Goal: Information Seeking & Learning: Check status

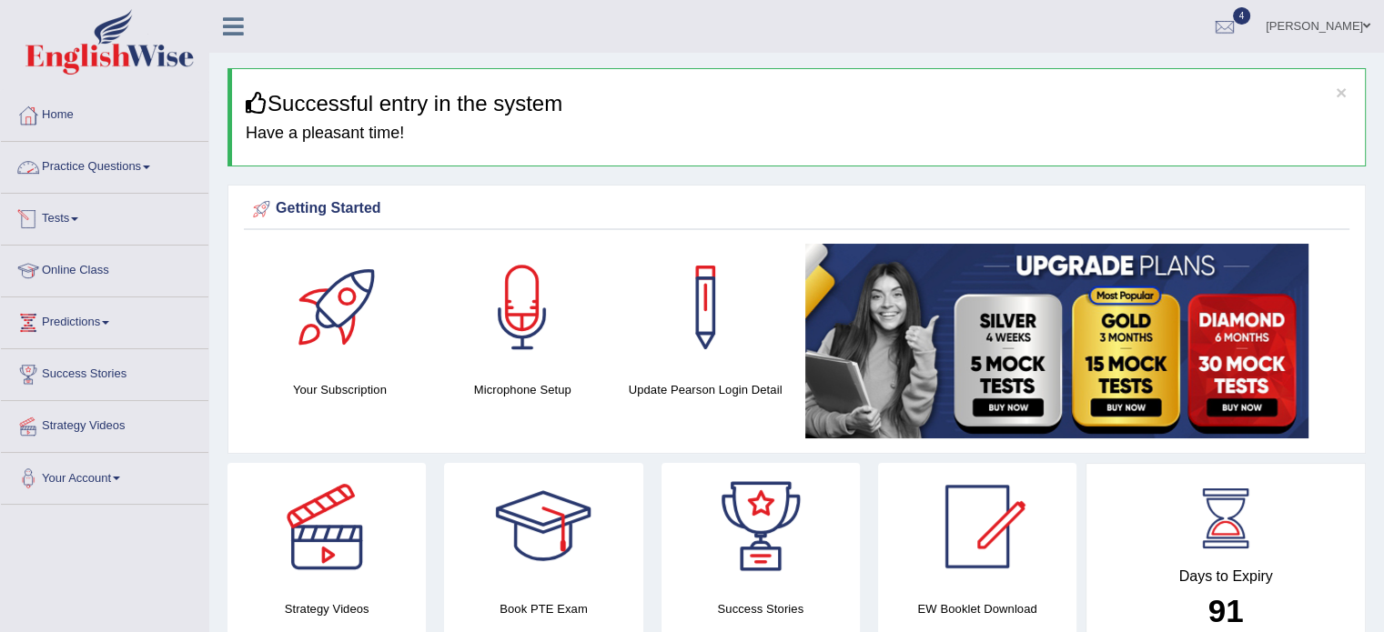
click at [98, 171] on link "Practice Questions" at bounding box center [104, 164] width 207 height 45
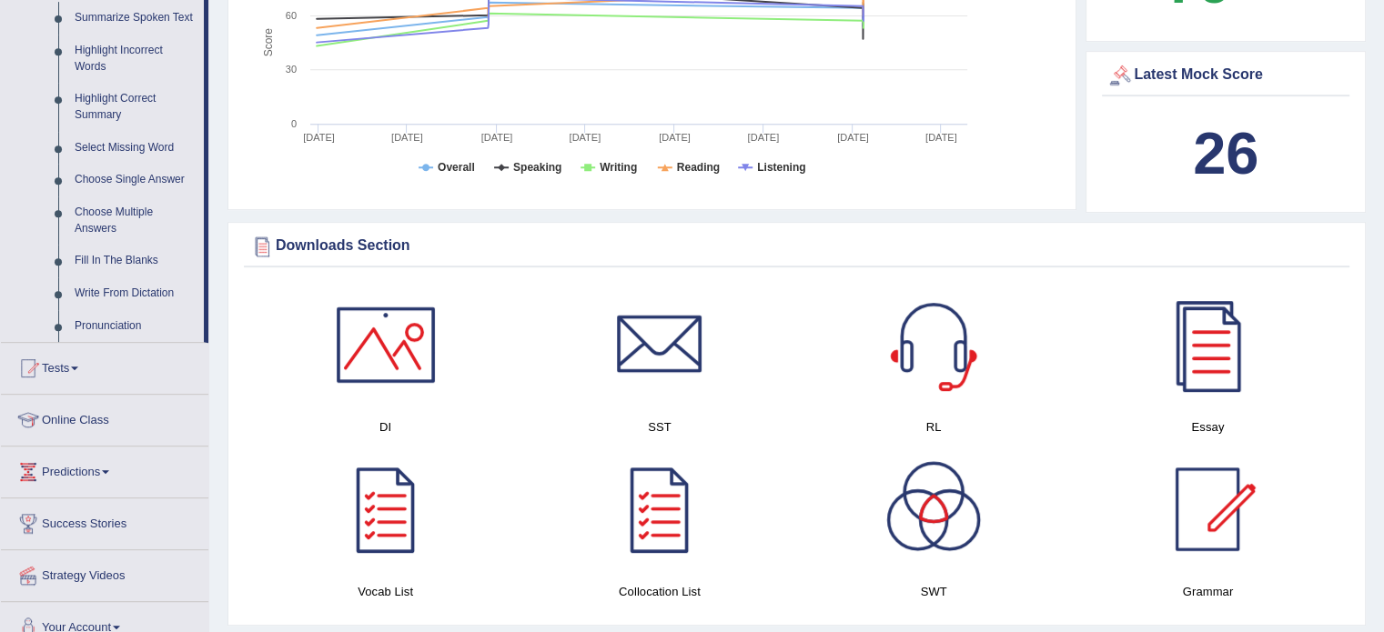
scroll to position [837, 0]
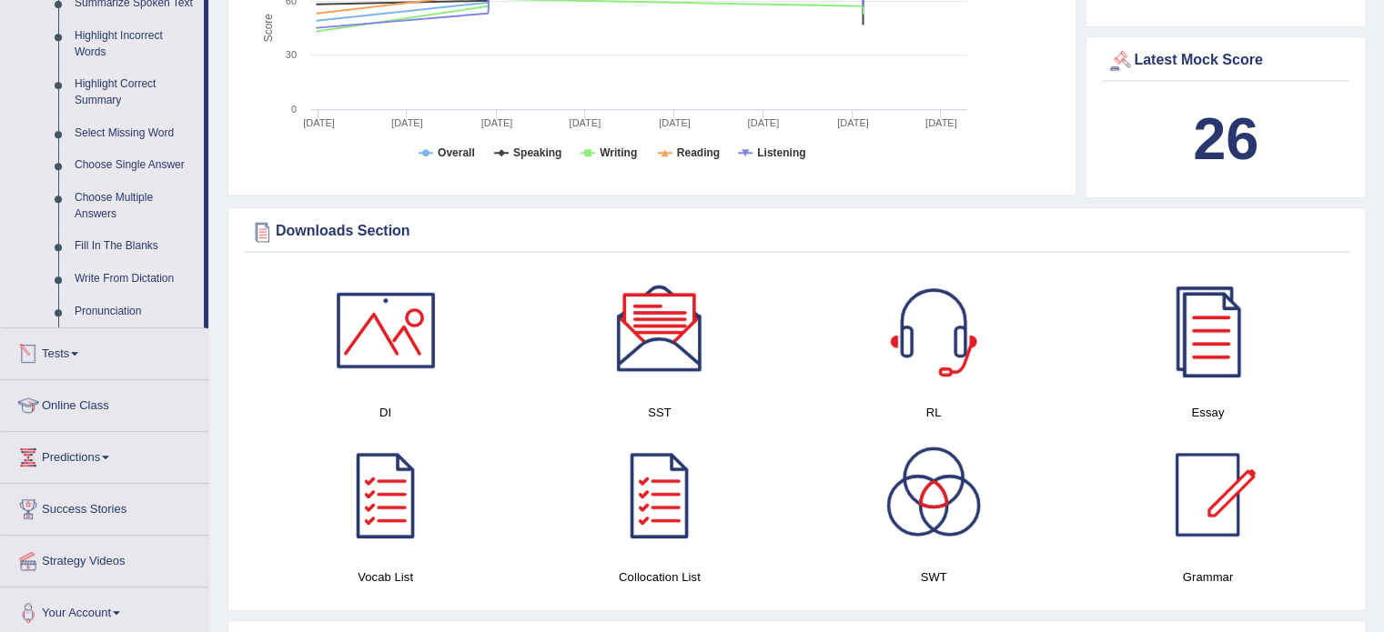
click at [149, 279] on link "Write From Dictation" at bounding box center [134, 279] width 137 height 33
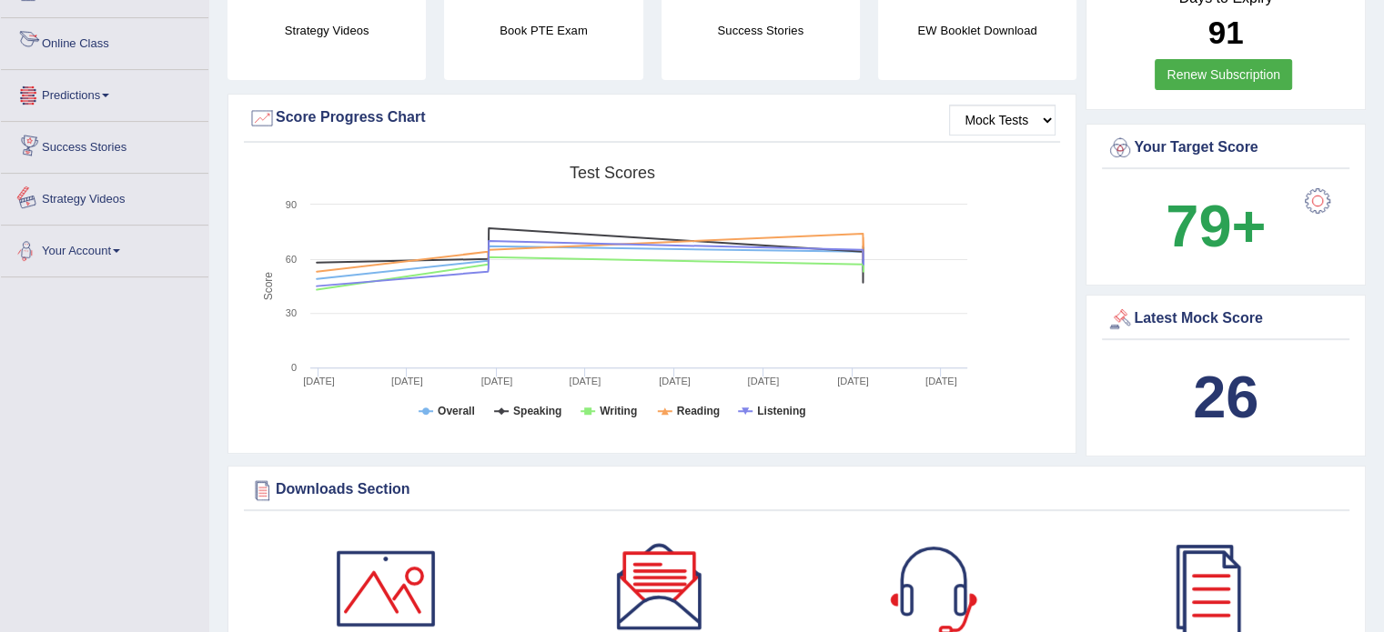
scroll to position [717, 0]
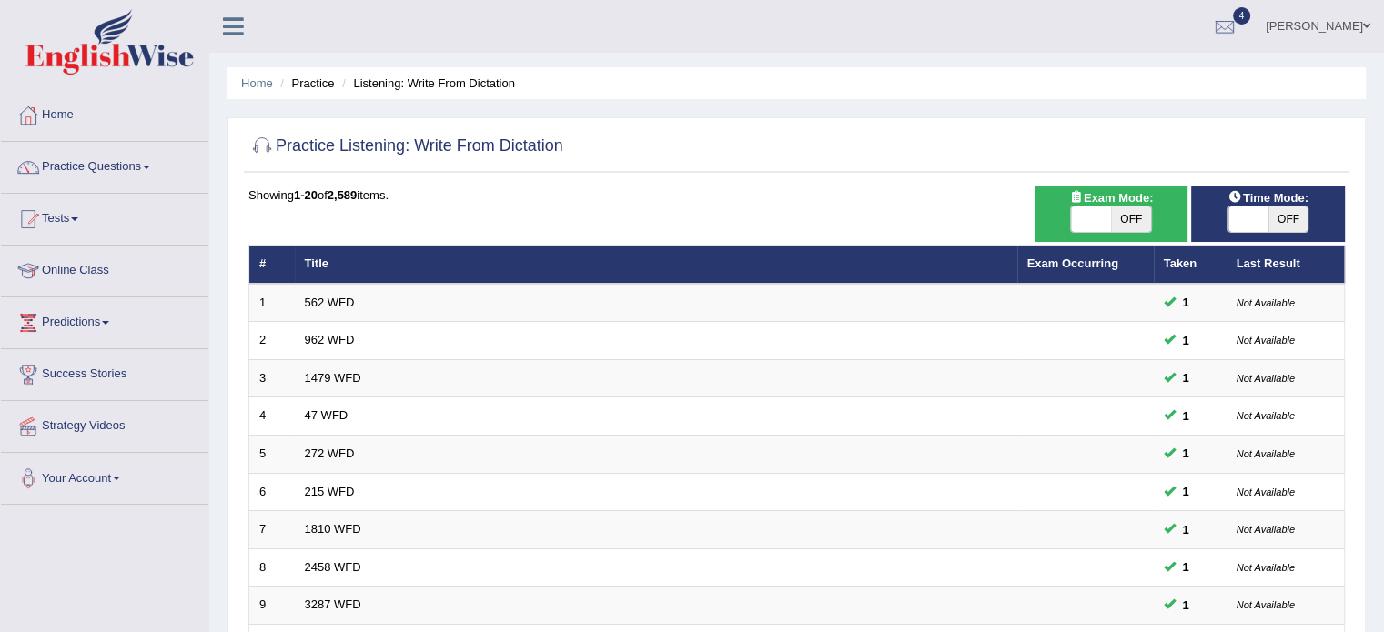
click at [1127, 218] on span "OFF" at bounding box center [1131, 219] width 40 height 25
checkbox input "true"
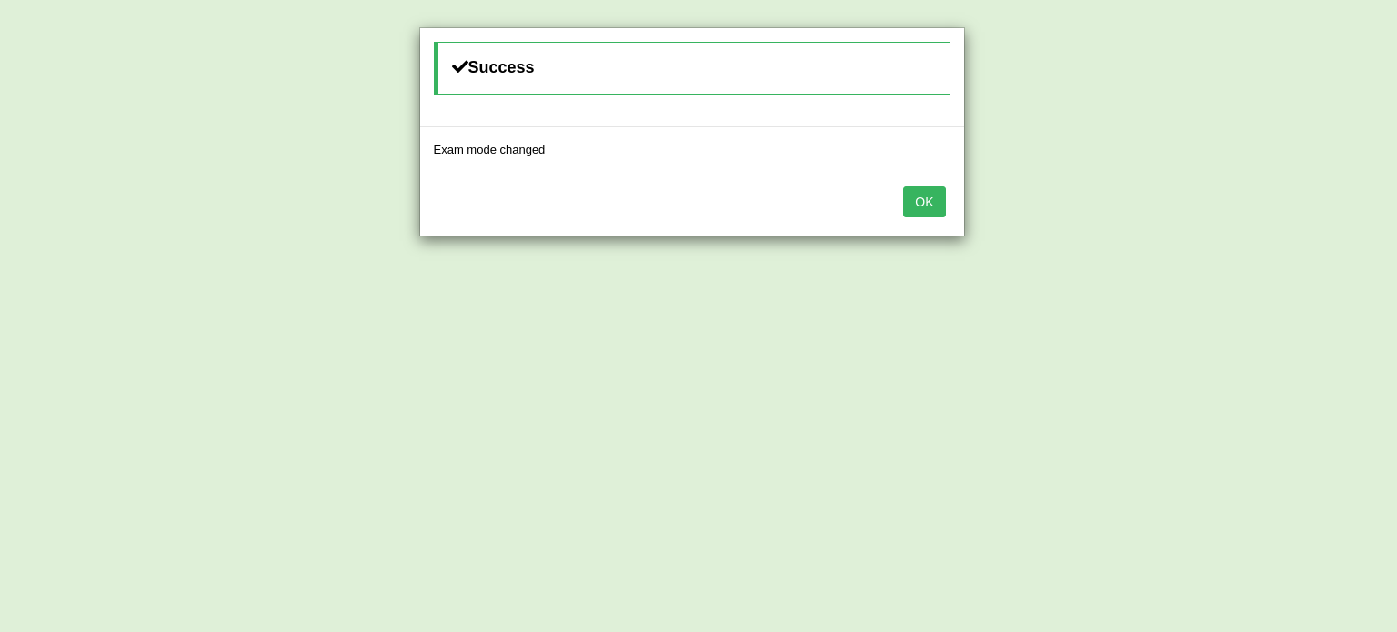
click at [903, 186] on button "OK" at bounding box center [924, 201] width 42 height 31
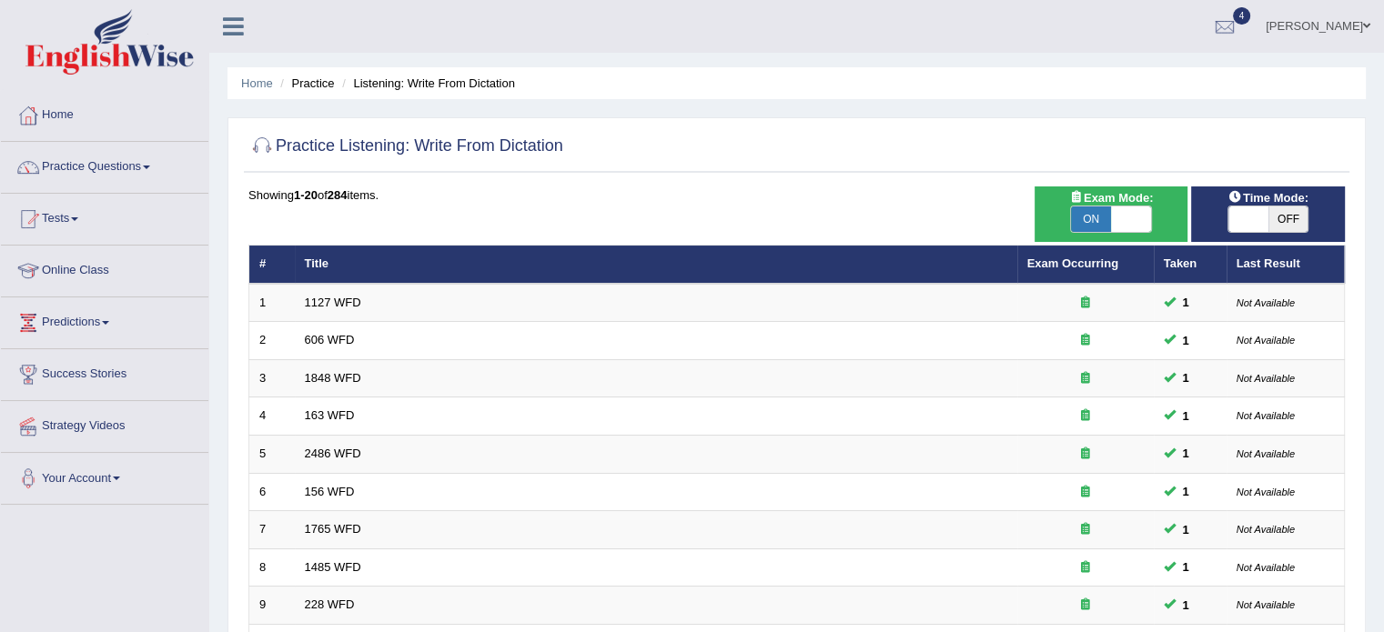
click at [1268, 225] on span "OFF" at bounding box center [1288, 219] width 40 height 25
checkbox input "true"
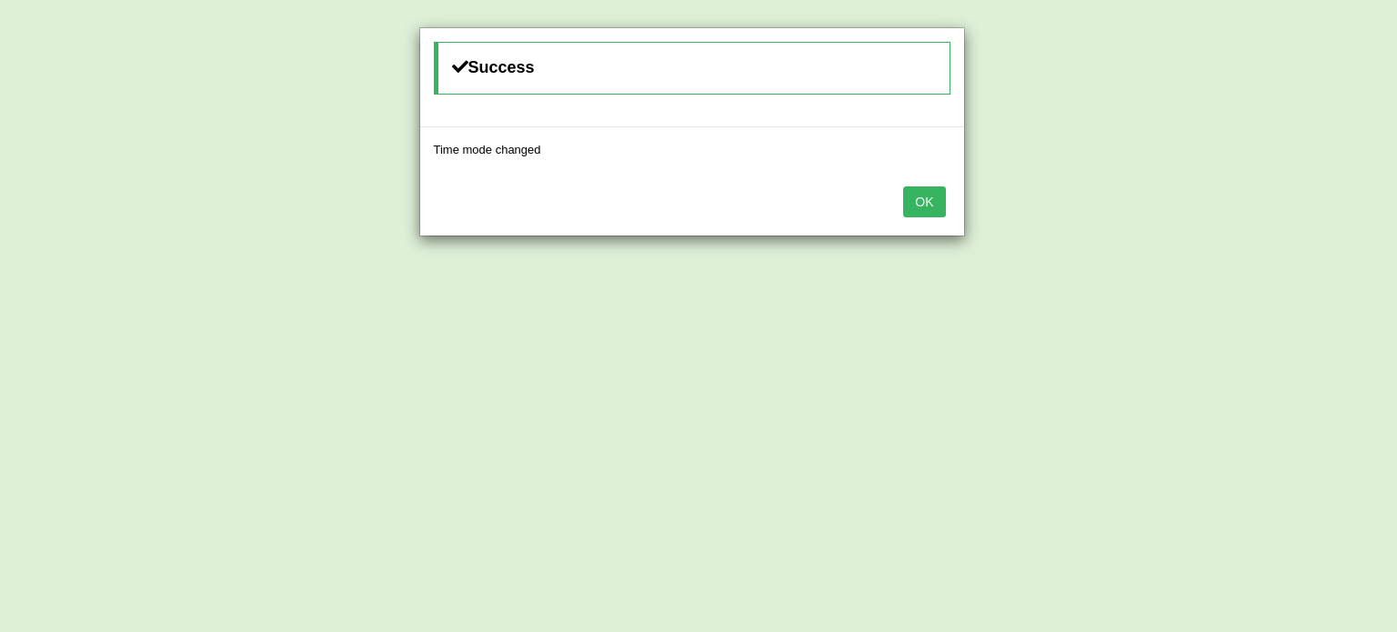
click at [903, 186] on button "OK" at bounding box center [924, 201] width 42 height 31
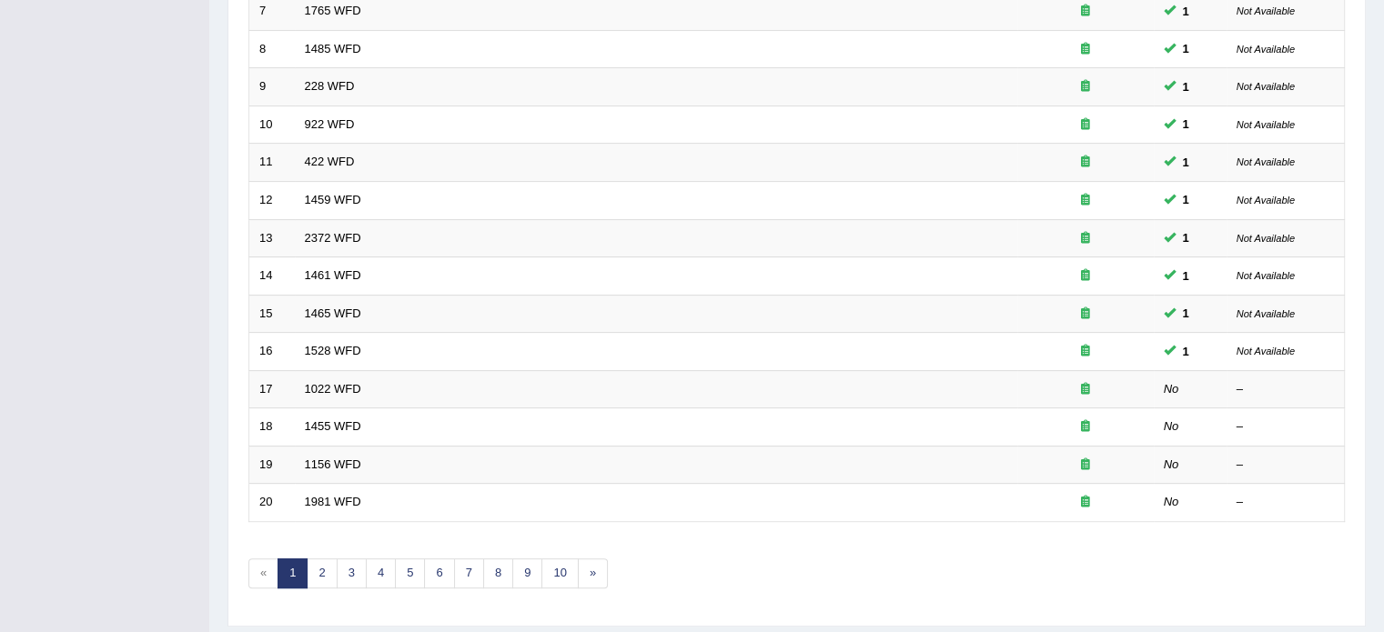
scroll to position [539, 0]
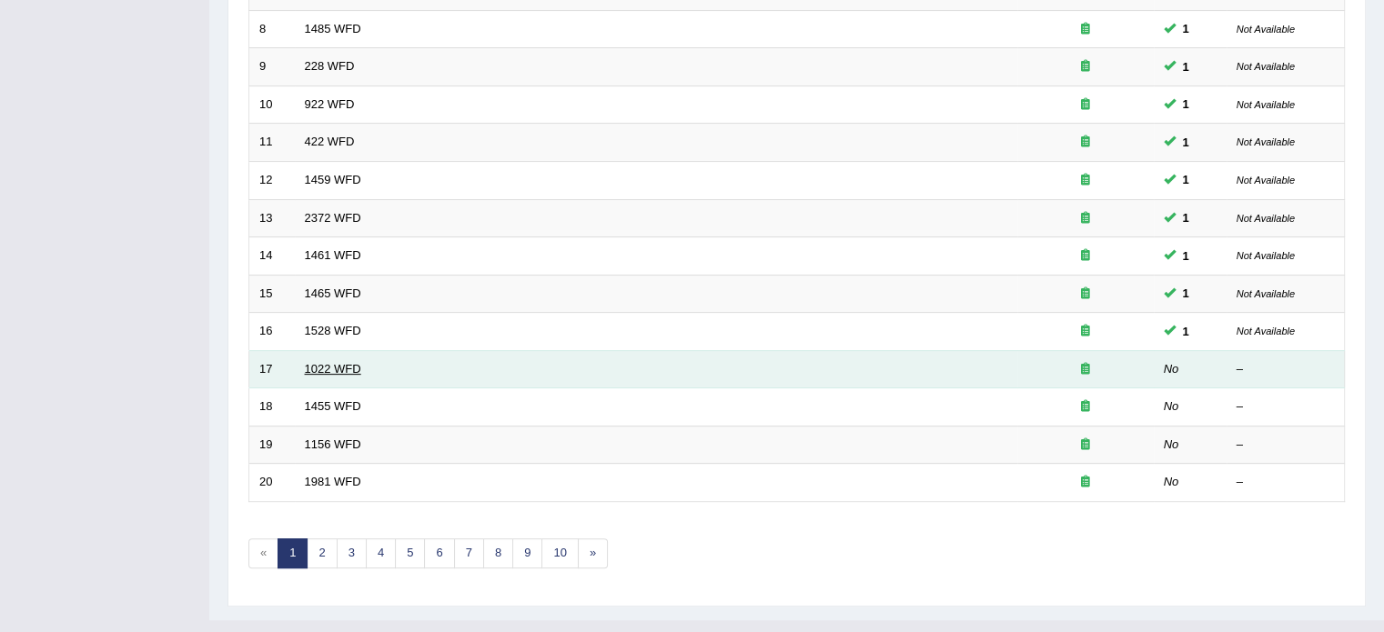
click at [323, 367] on link "1022 WFD" at bounding box center [333, 369] width 56 height 14
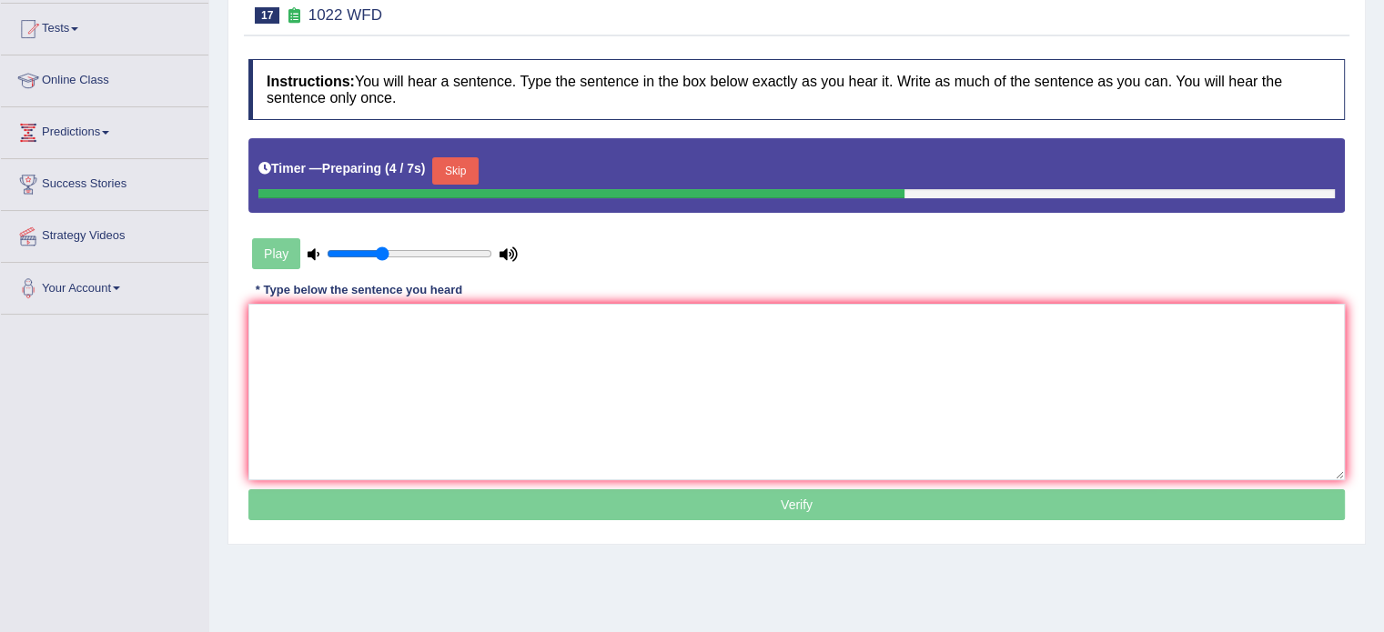
scroll to position [210, 0]
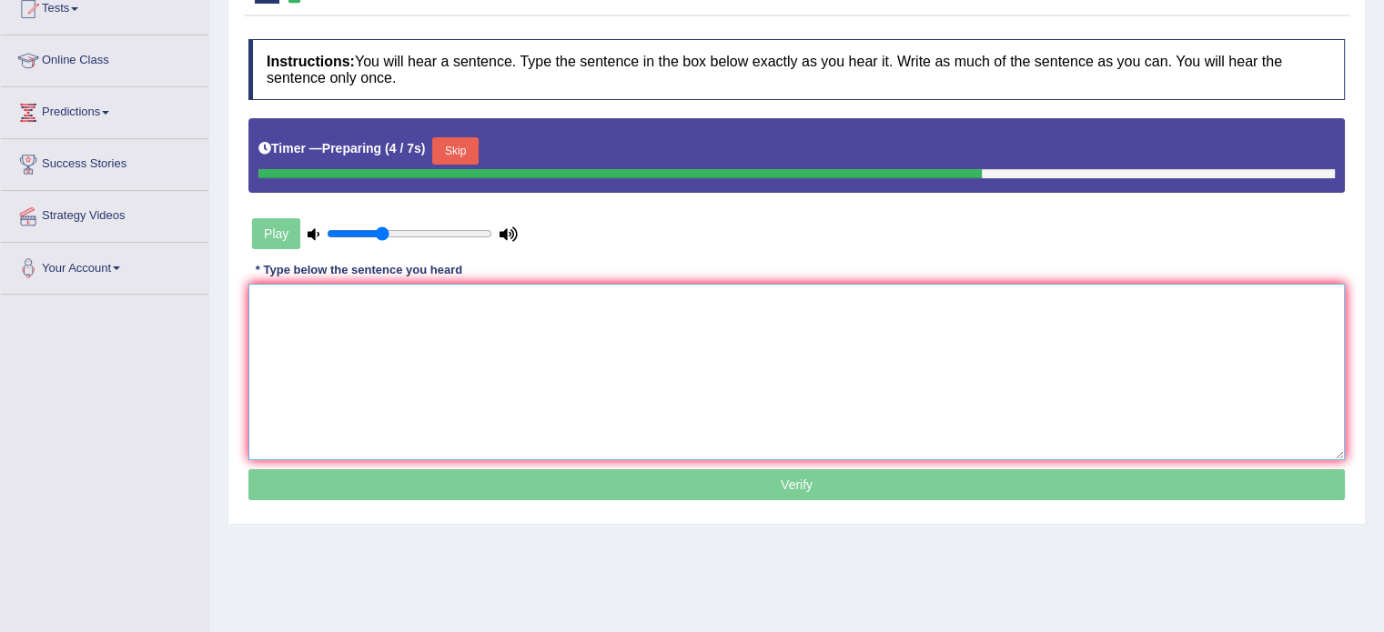
click at [998, 390] on textarea at bounding box center [796, 372] width 1096 height 176
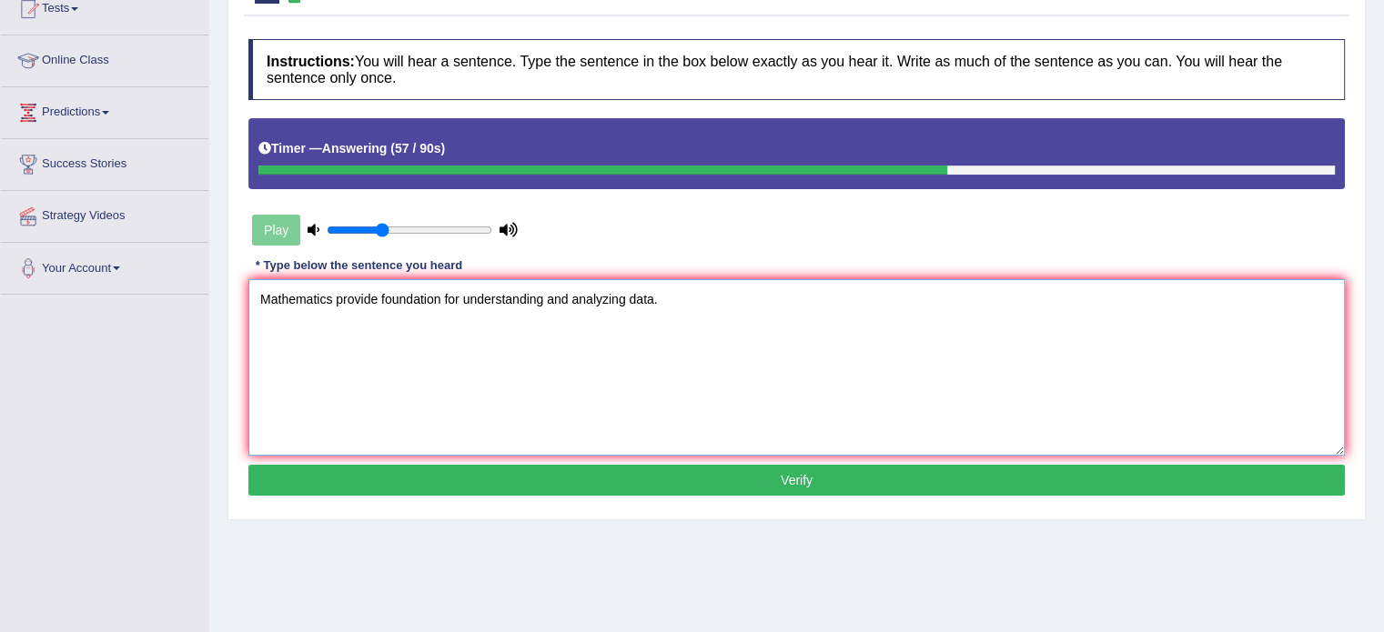
type textarea "Mathematics provide foundation for understanding and analyzing data."
click at [902, 476] on button "Verify" at bounding box center [796, 480] width 1096 height 31
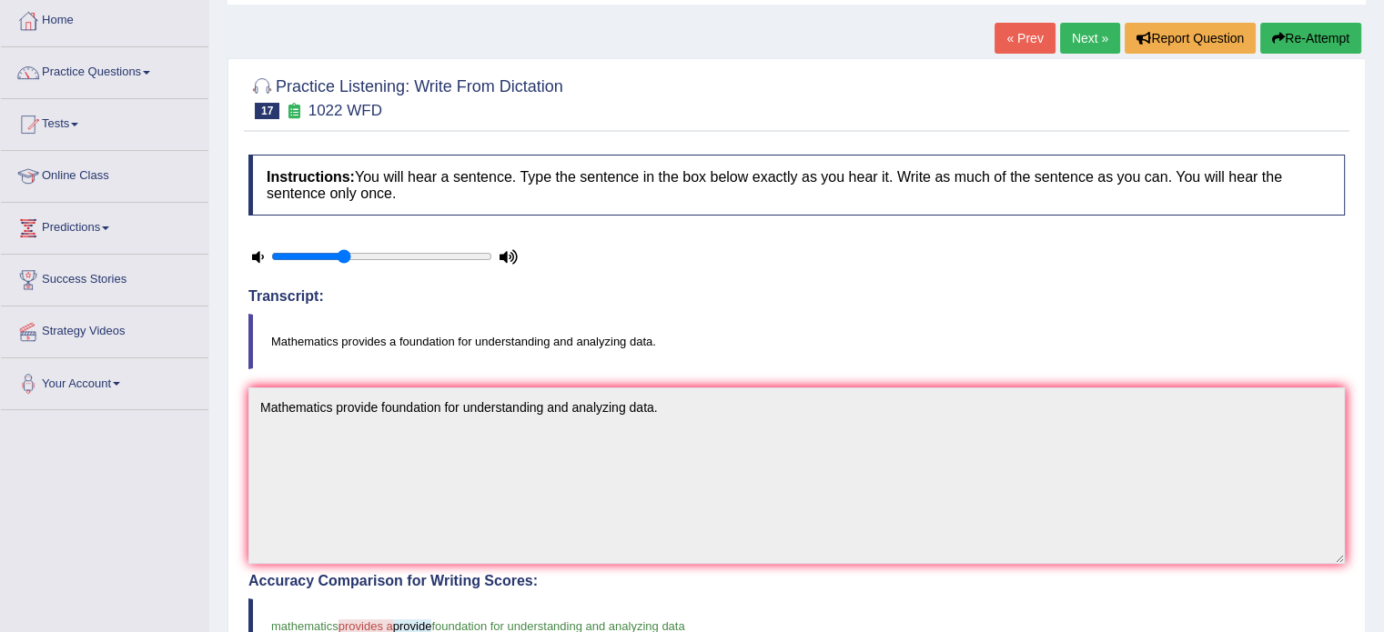
scroll to position [79, 0]
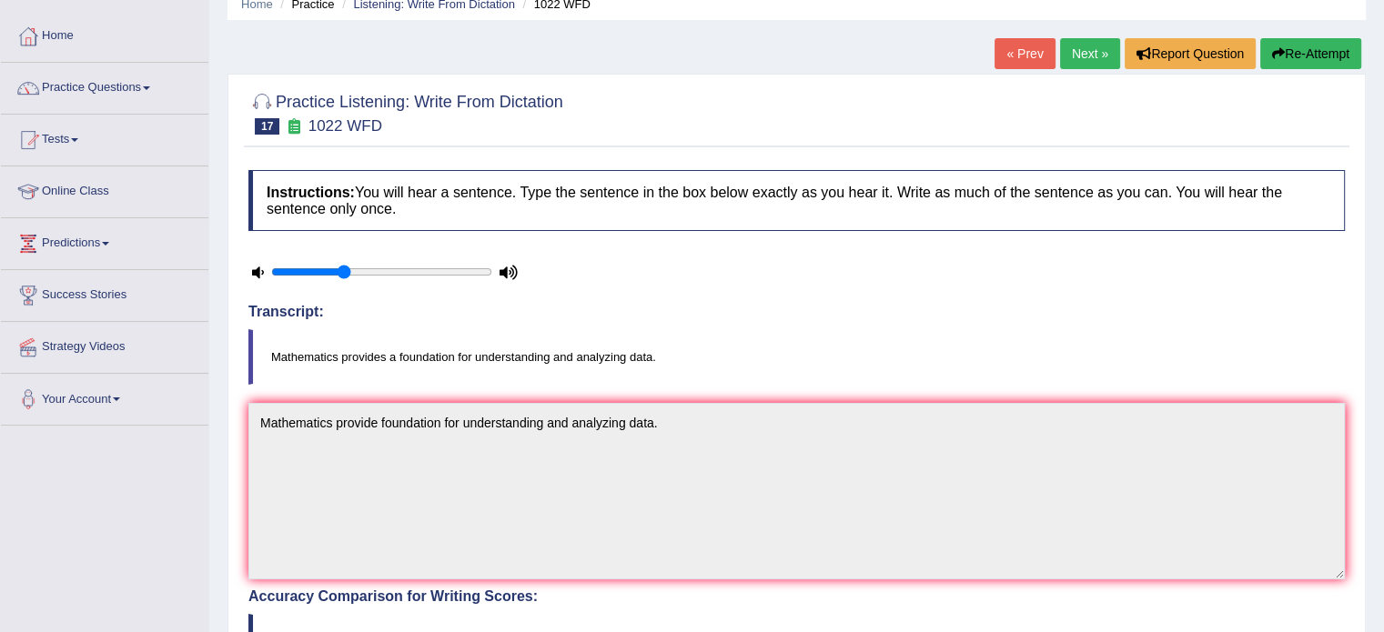
click at [1098, 52] on link "Next »" at bounding box center [1090, 53] width 60 height 31
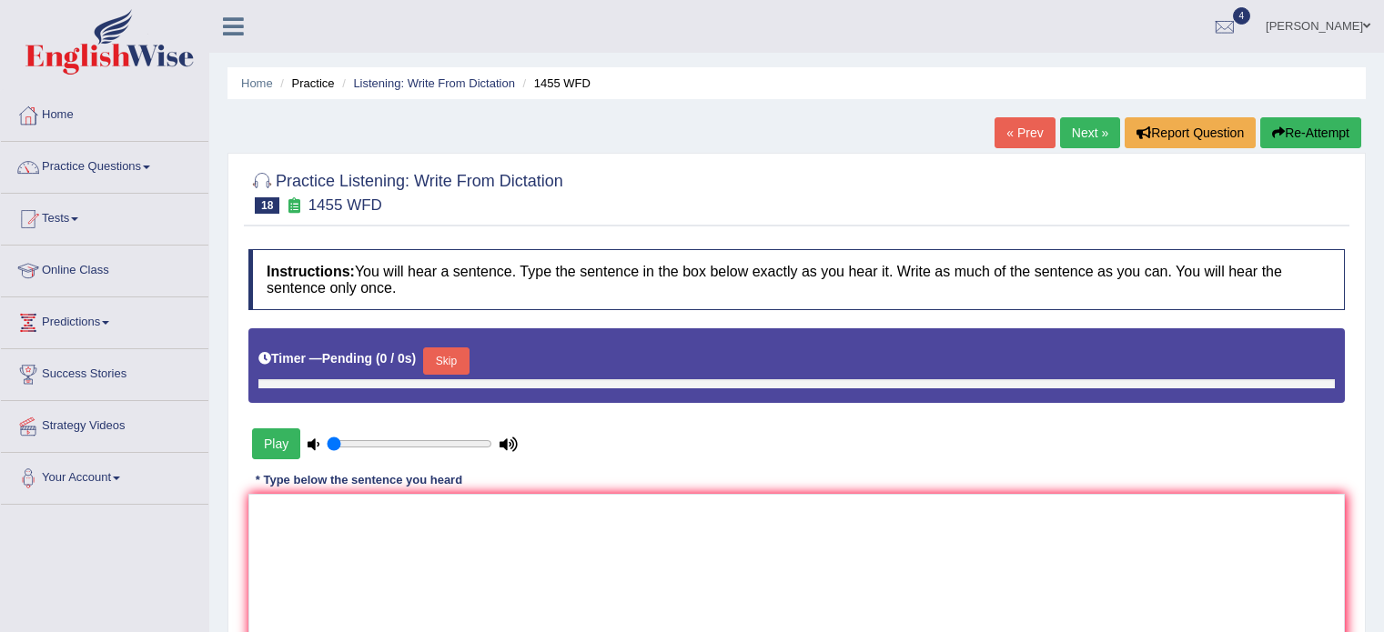
type input "0.35"
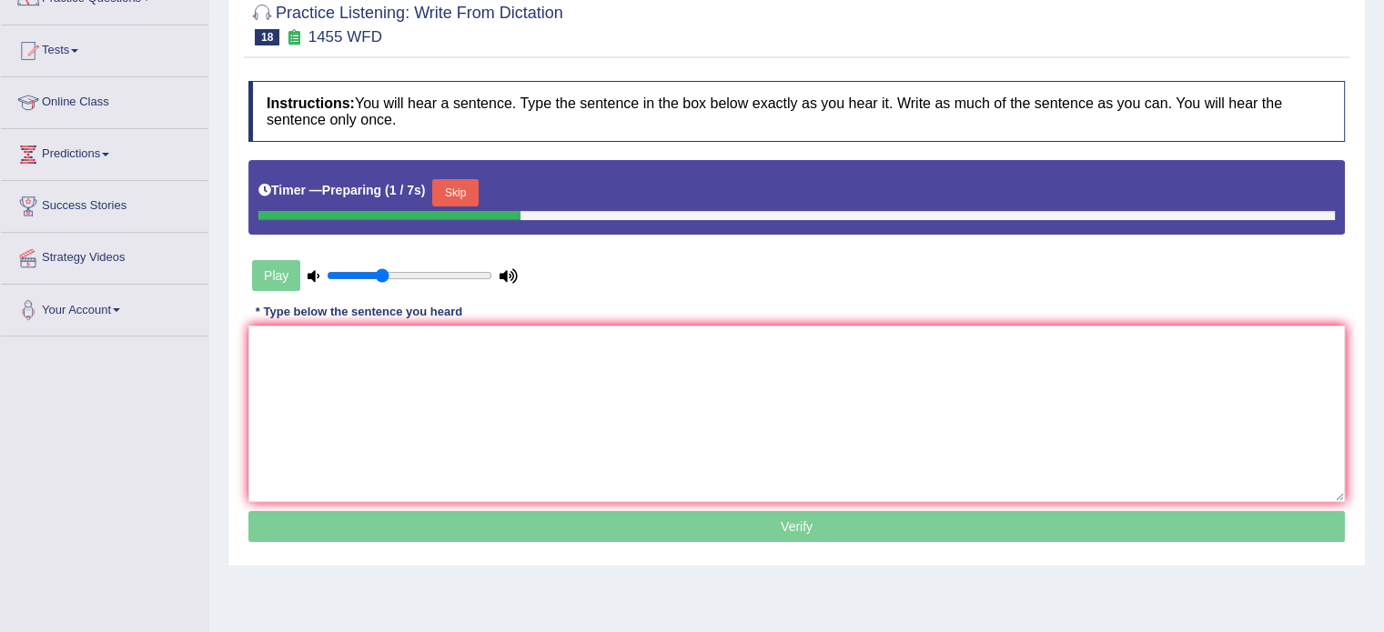
scroll to position [182, 0]
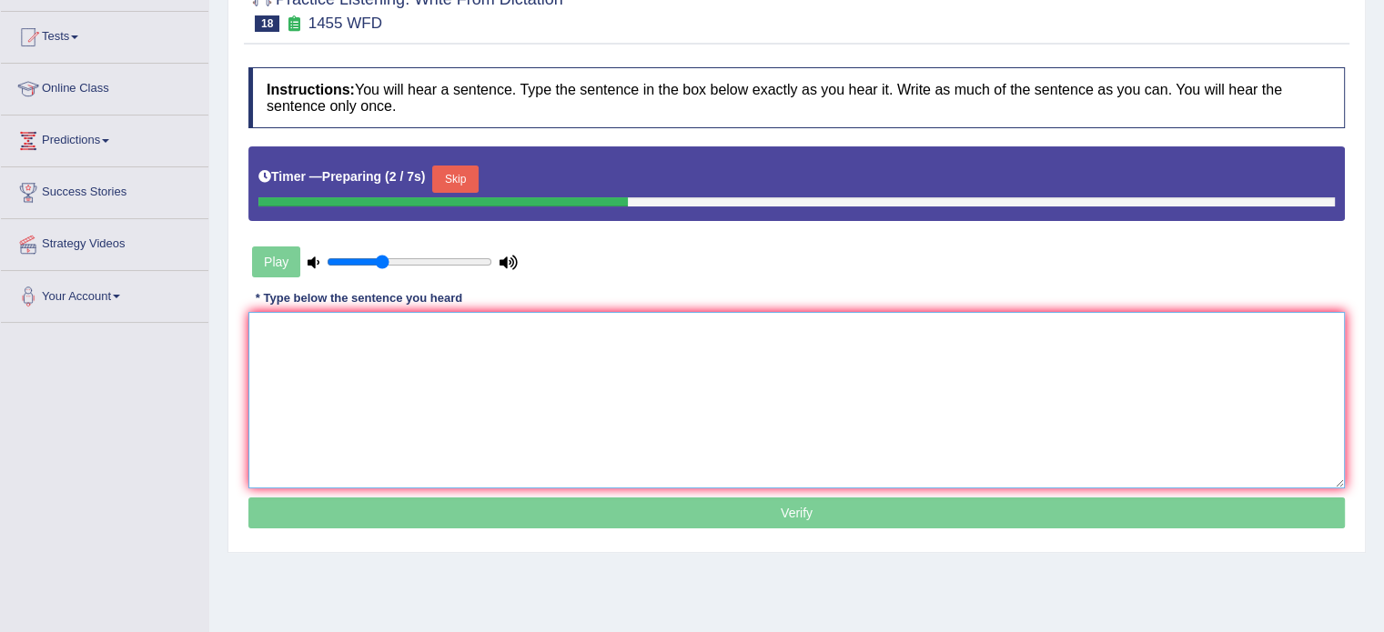
click at [1067, 342] on textarea at bounding box center [796, 400] width 1096 height 176
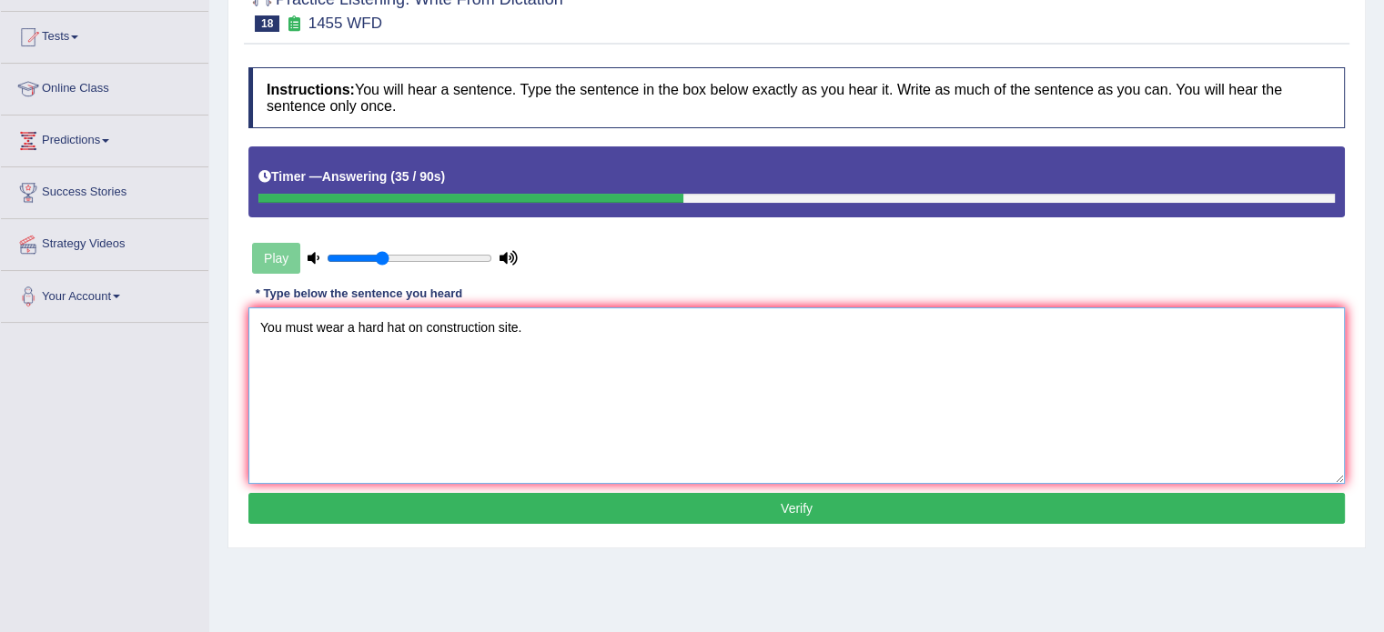
type textarea "You must wear a hard hat on construction site."
click at [955, 505] on button "Verify" at bounding box center [796, 508] width 1096 height 31
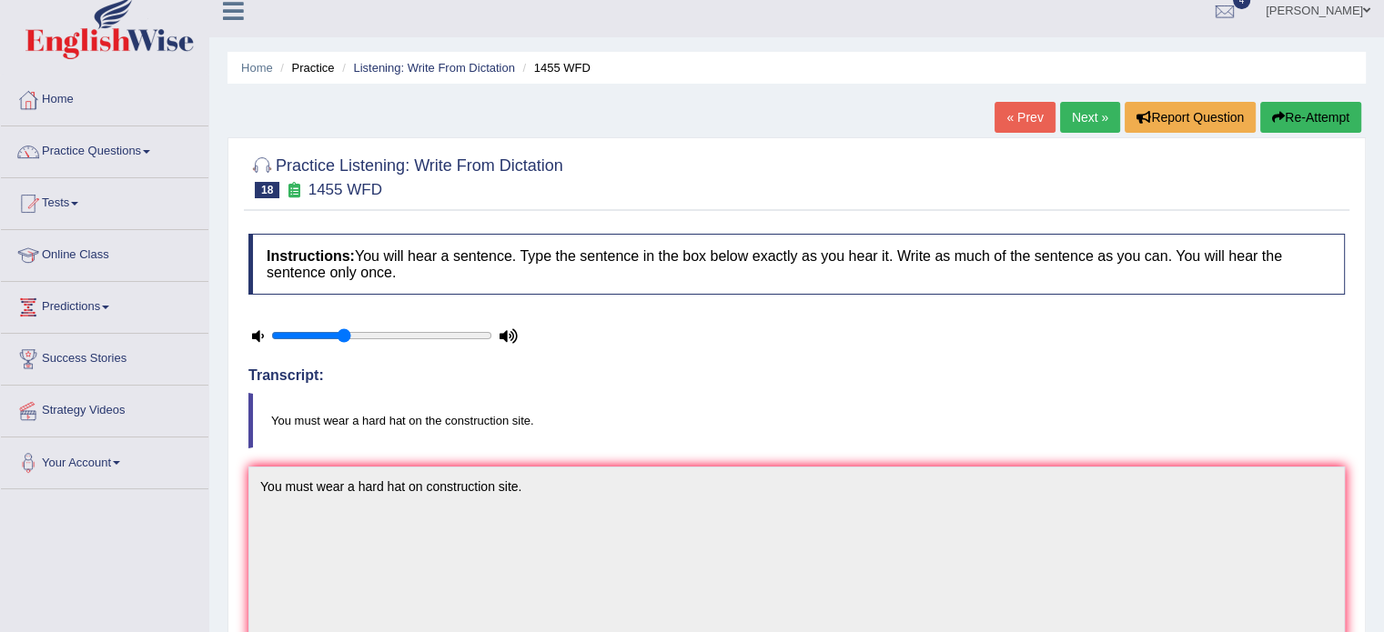
scroll to position [0, 0]
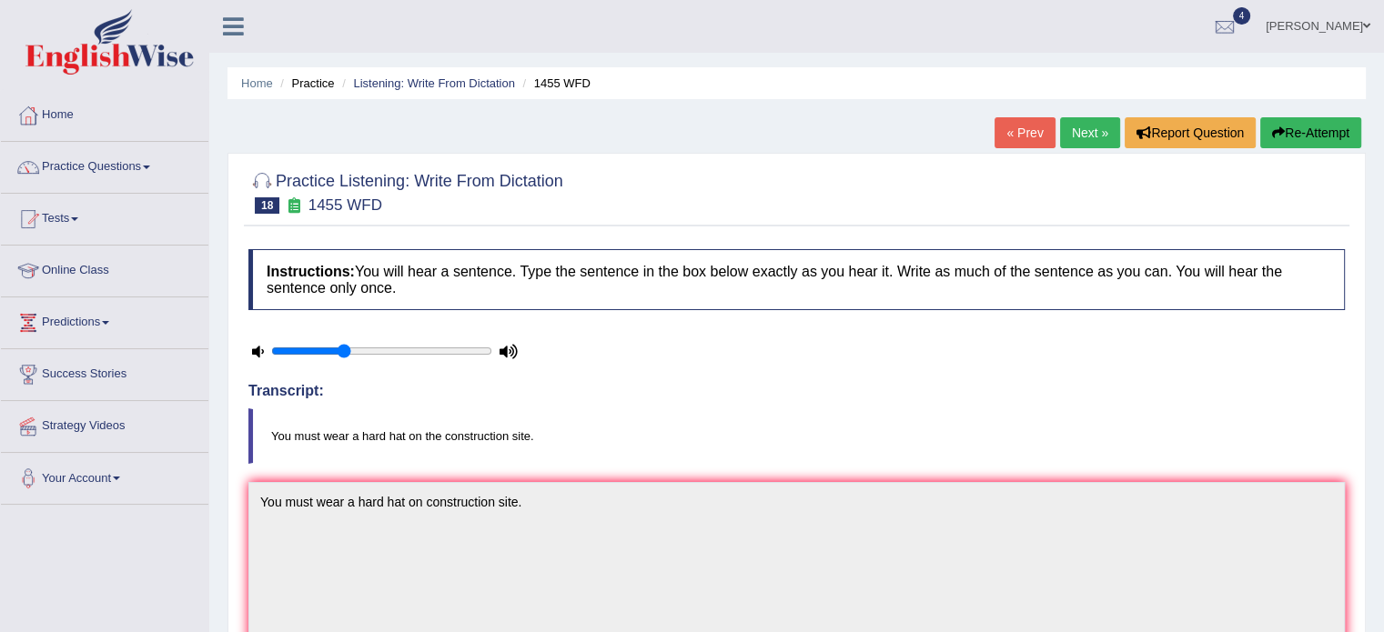
click at [1088, 130] on link "Next »" at bounding box center [1090, 132] width 60 height 31
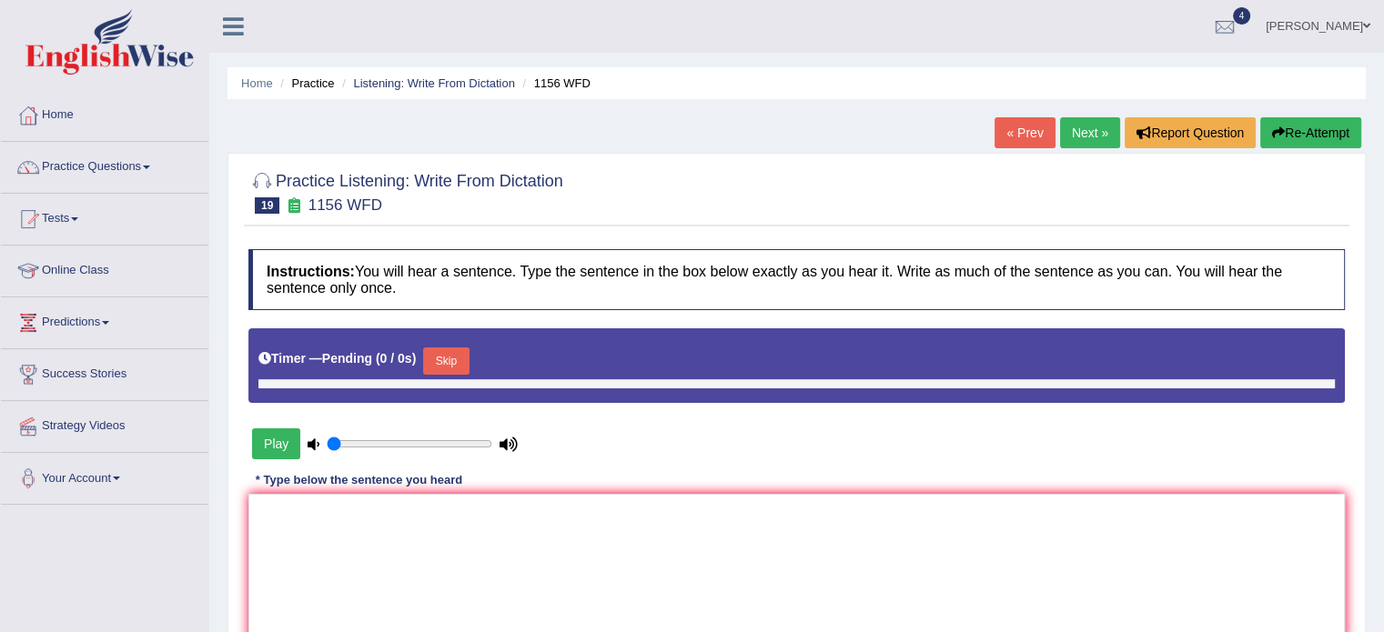
type input "0.35"
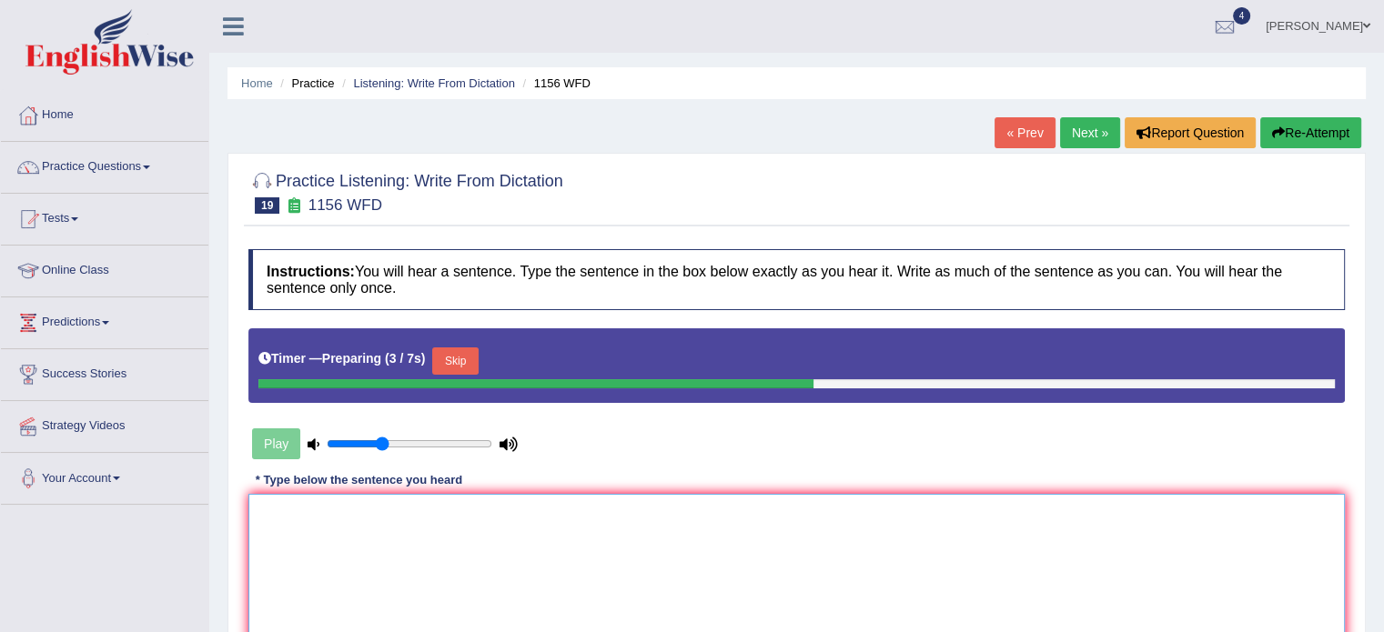
click at [1057, 499] on textarea at bounding box center [796, 582] width 1096 height 176
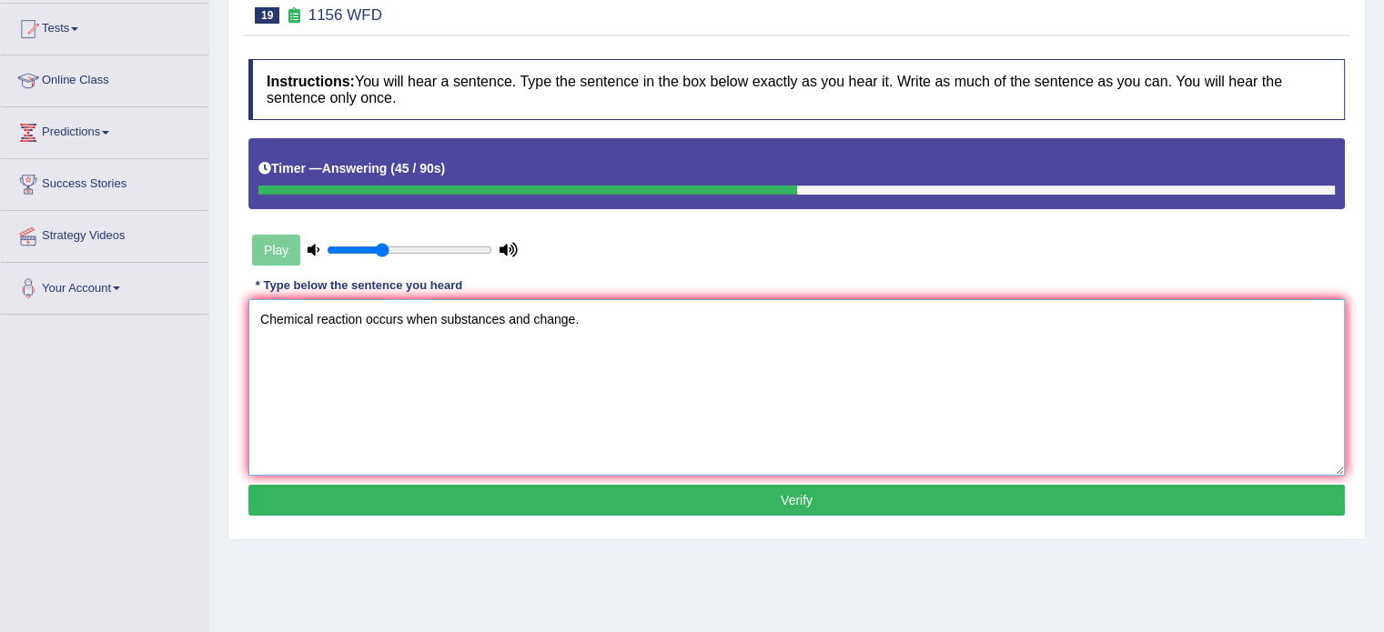
type textarea "Chemical reaction occurs when substances and change."
click at [1171, 492] on button "Verify" at bounding box center [796, 500] width 1096 height 31
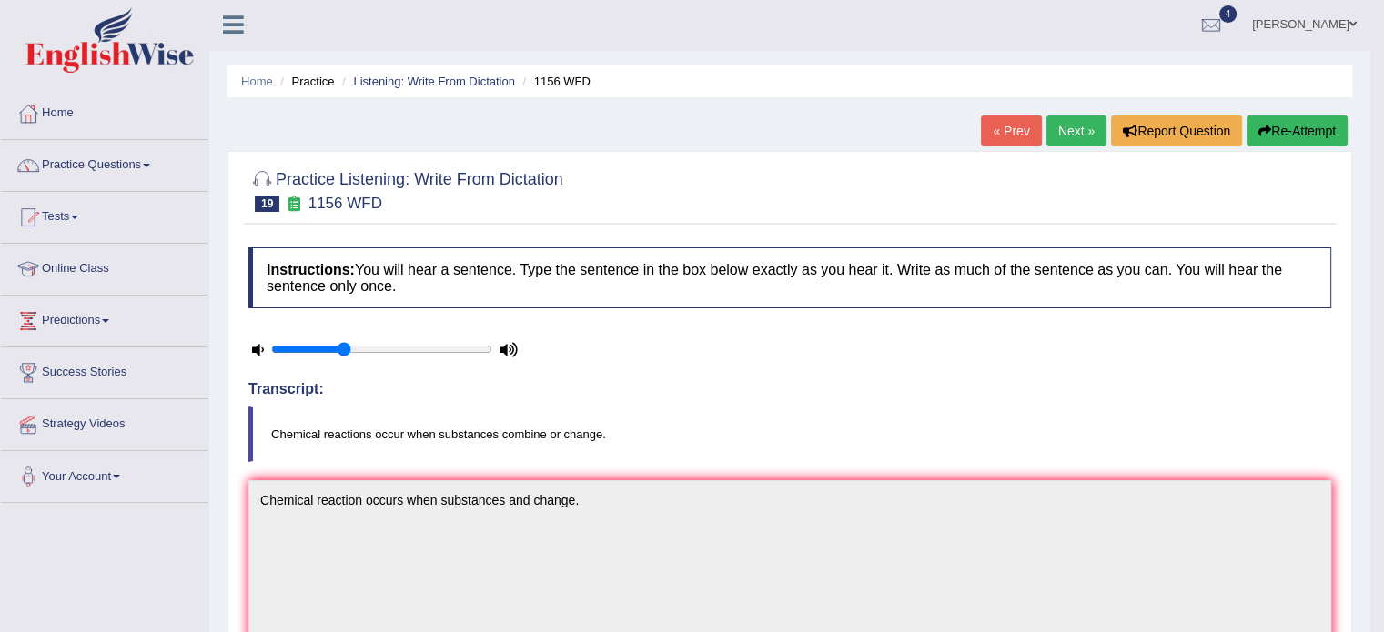
scroll to position [0, 0]
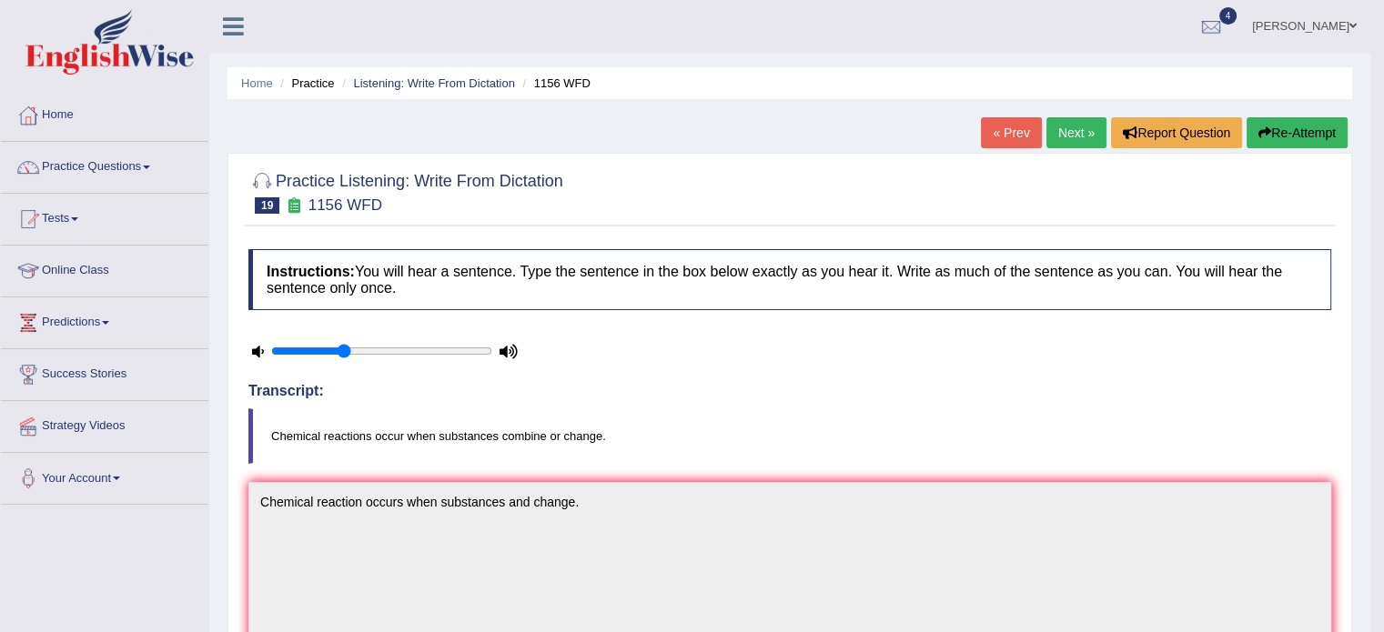
click at [1057, 135] on link "Next »" at bounding box center [1076, 132] width 60 height 31
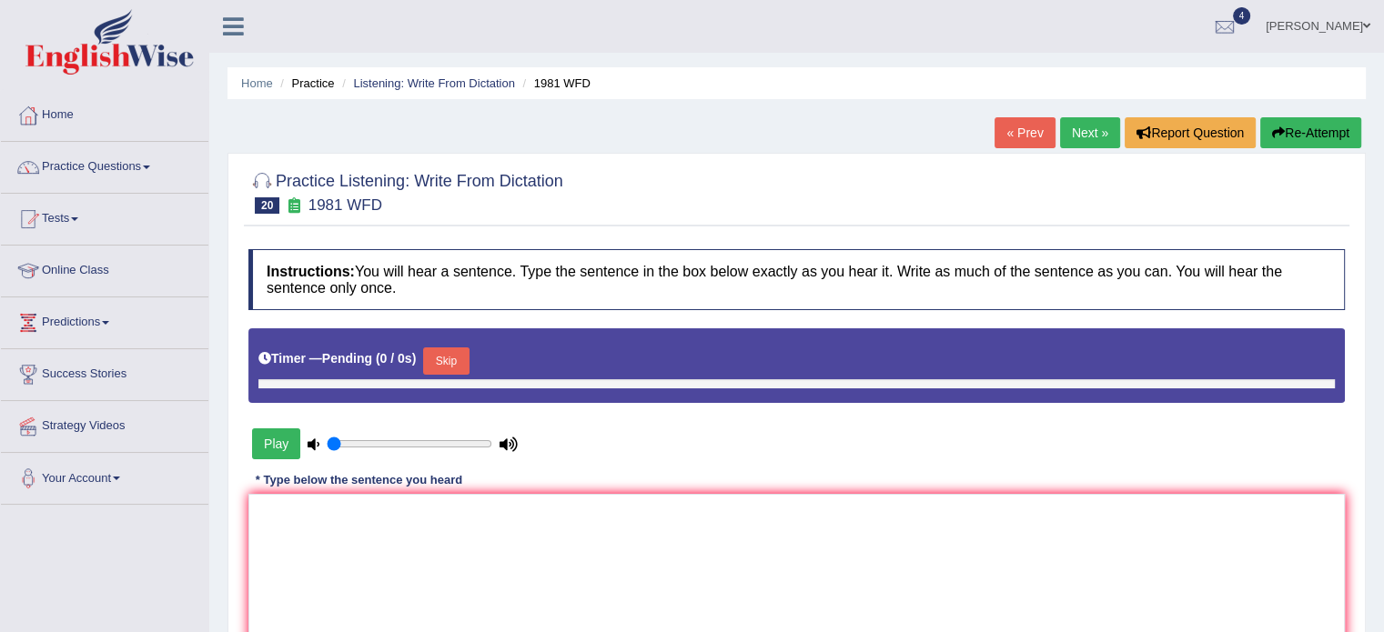
type input "0.35"
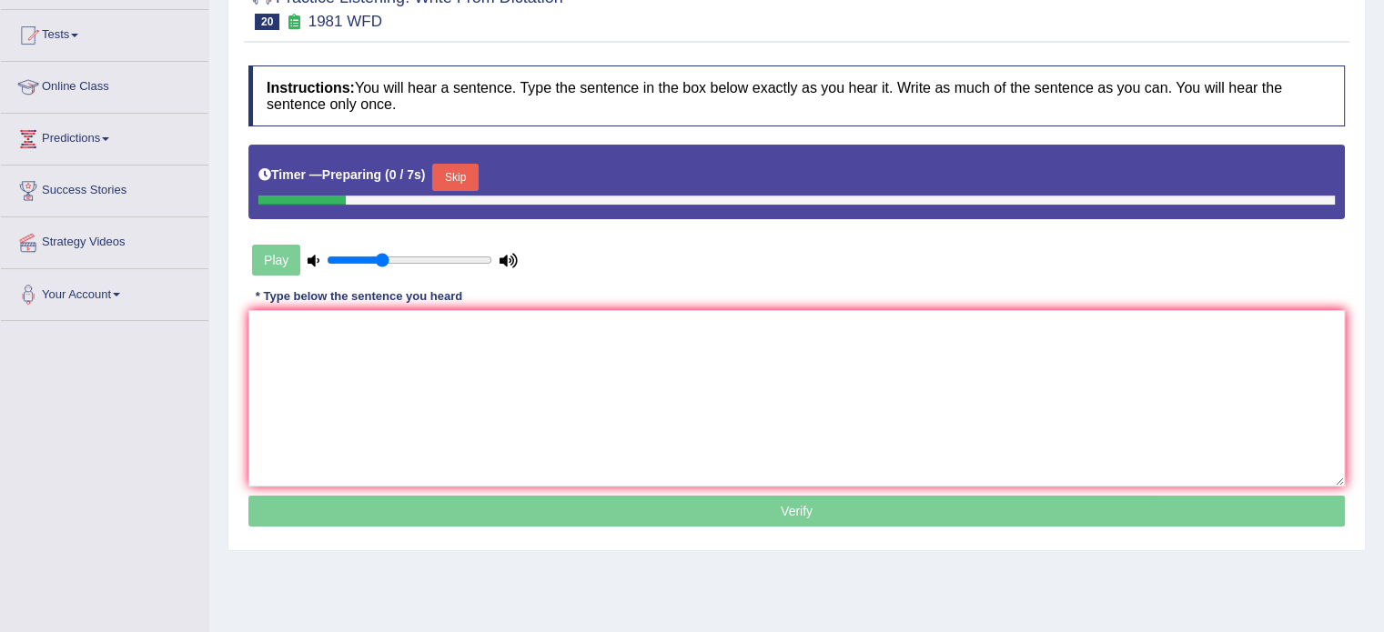
click at [1384, 197] on html "Toggle navigation Home Practice Questions Speaking Practice Read Aloud Repeat S…" at bounding box center [692, 132] width 1384 height 632
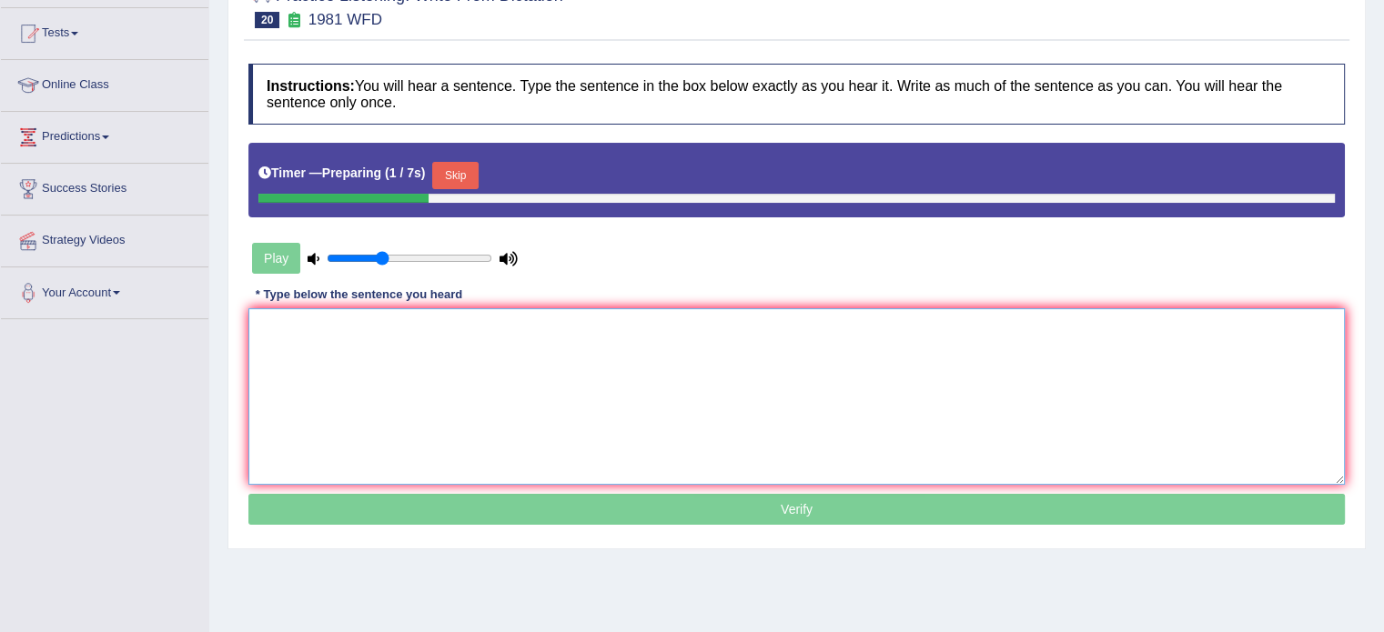
click at [764, 380] on textarea at bounding box center [796, 396] width 1096 height 176
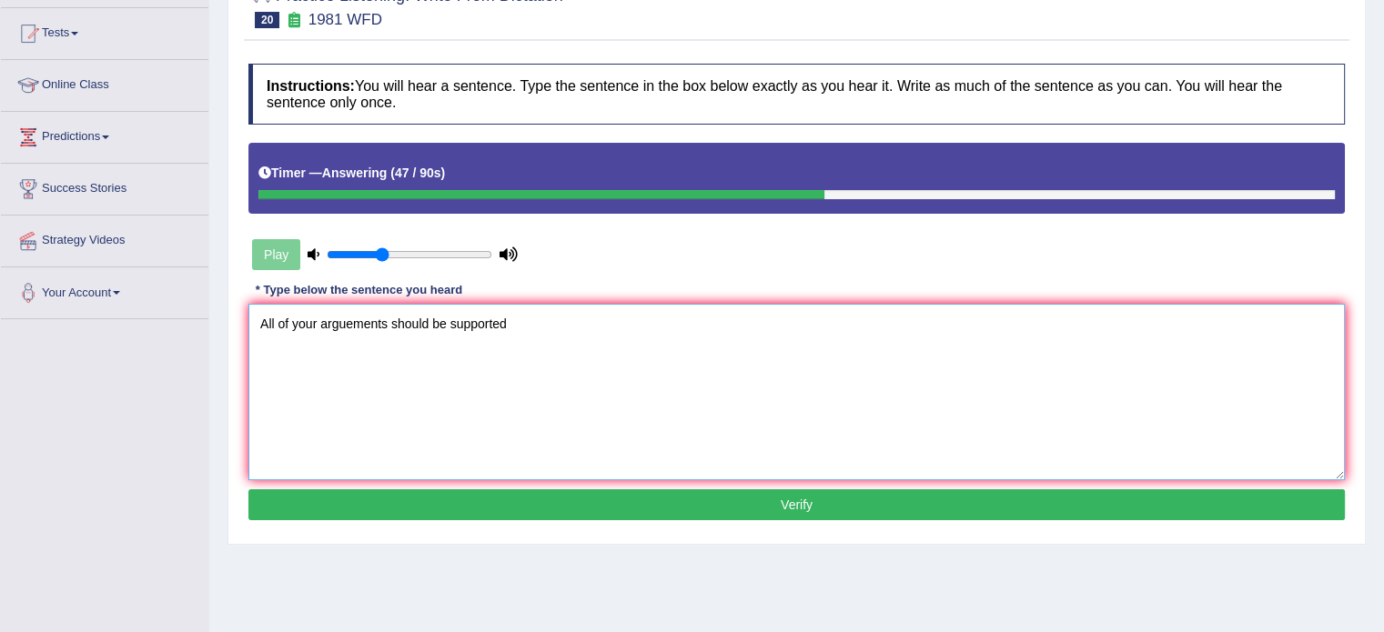
click at [395, 307] on textarea "All of your arguements should be supported" at bounding box center [796, 392] width 1096 height 176
click at [527, 323] on textarea "All of your arguements must be supported" at bounding box center [796, 392] width 1096 height 176
click at [513, 324] on textarea "All of your arguements must be supported by relevant theories." at bounding box center [796, 392] width 1096 height 176
type textarea "All of your arguements must be supported by related relevant theories."
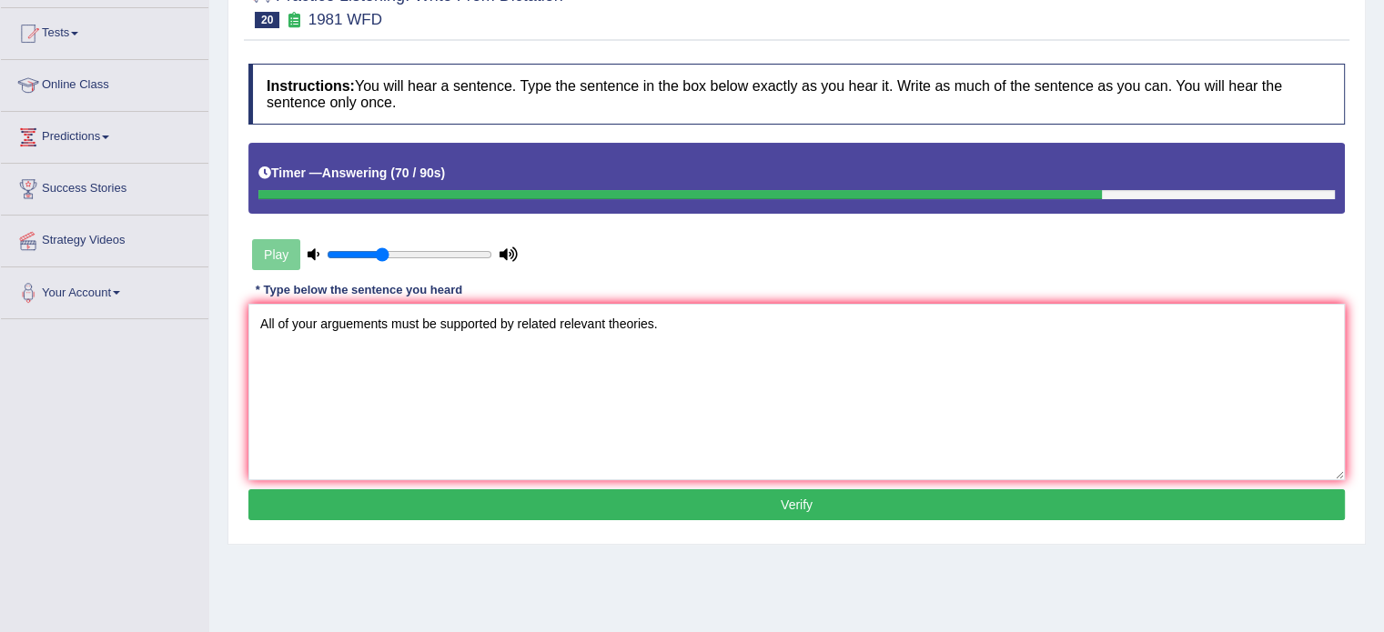
click at [615, 498] on button "Verify" at bounding box center [796, 504] width 1096 height 31
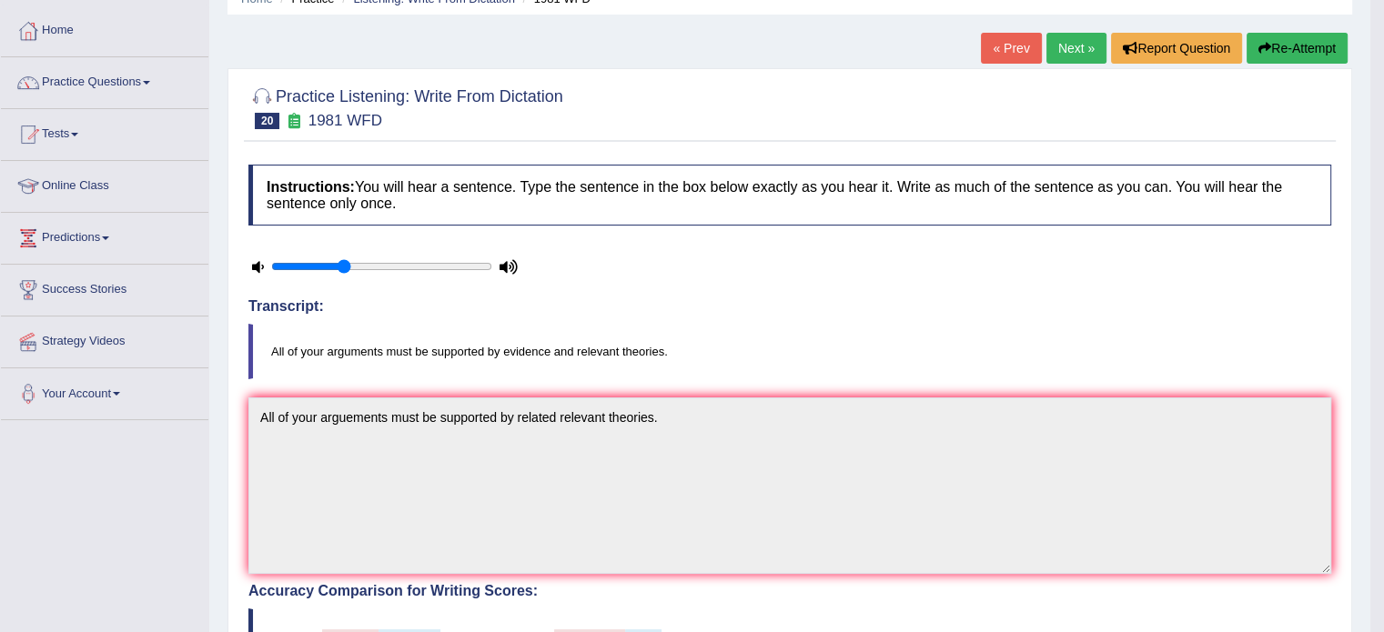
scroll to position [0, 0]
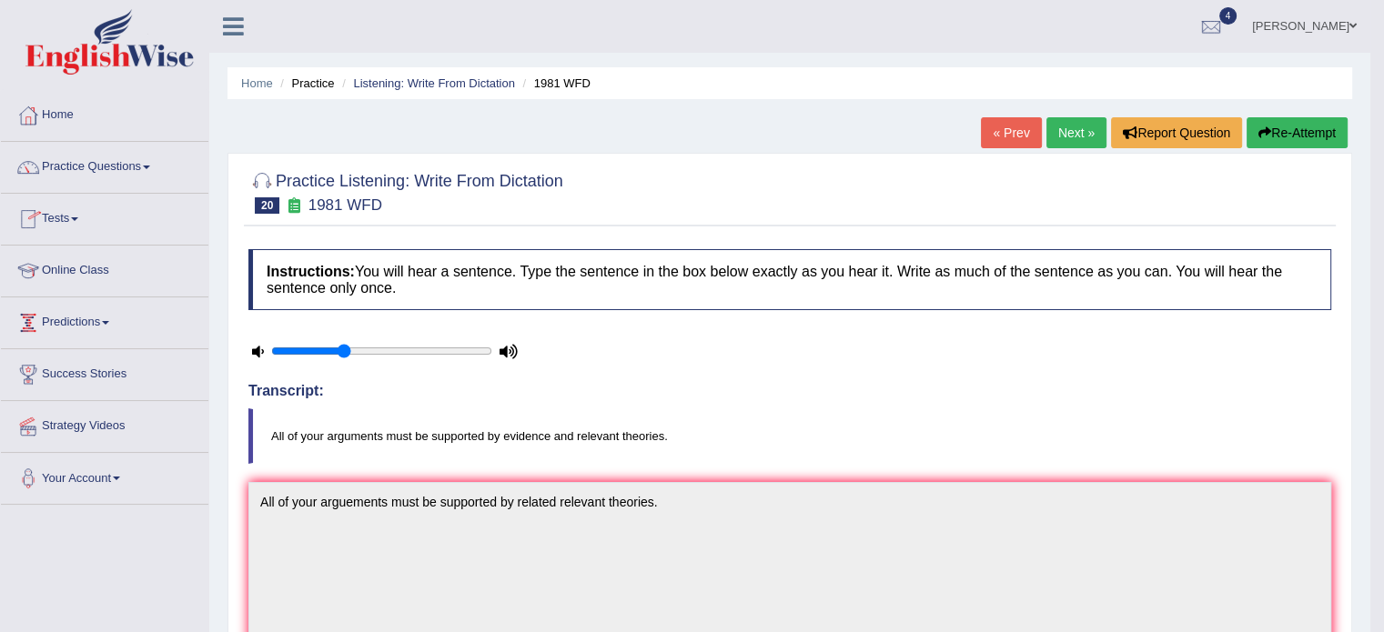
click at [73, 250] on link "Online Class" at bounding box center [104, 268] width 207 height 45
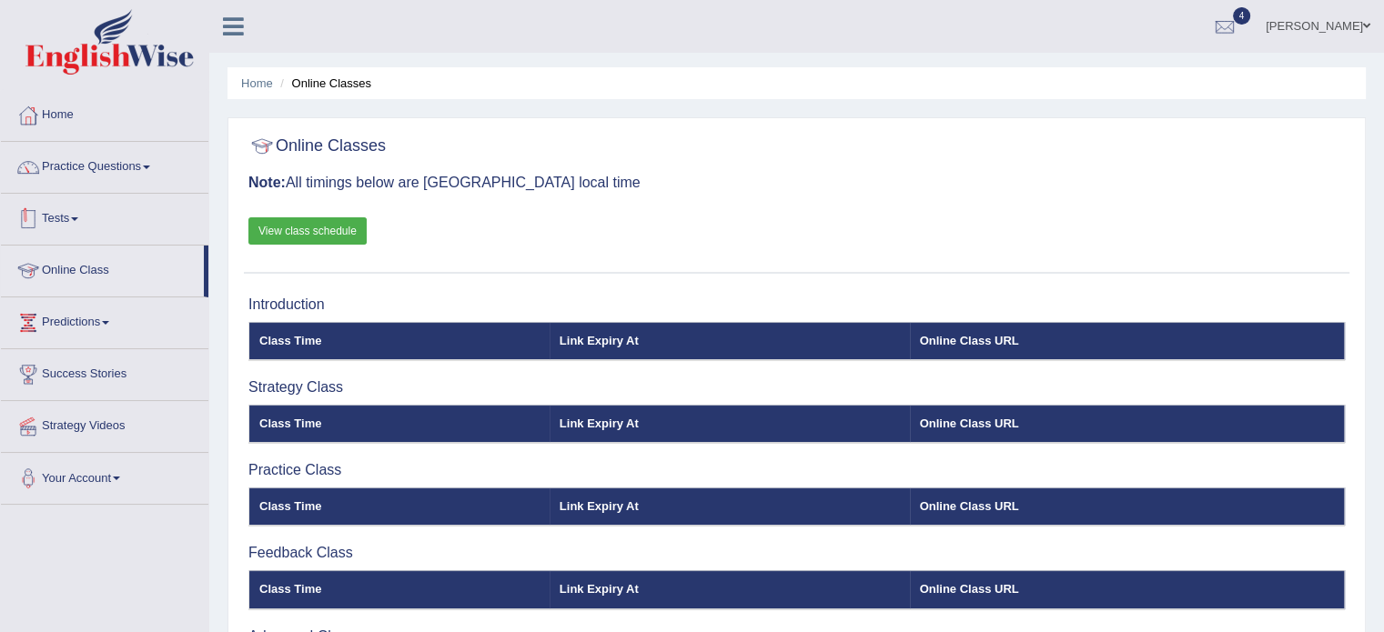
click at [84, 228] on link "Tests" at bounding box center [104, 216] width 207 height 45
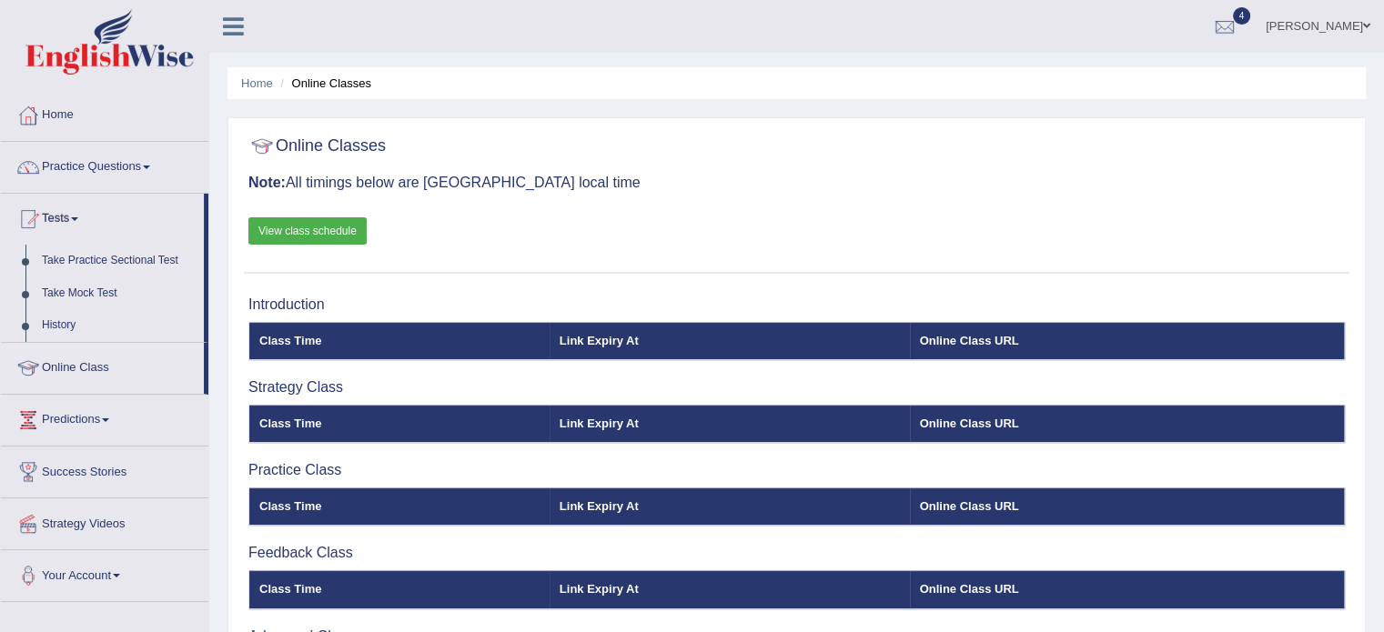
click at [98, 261] on link "Take Practice Sectional Test" at bounding box center [119, 261] width 170 height 33
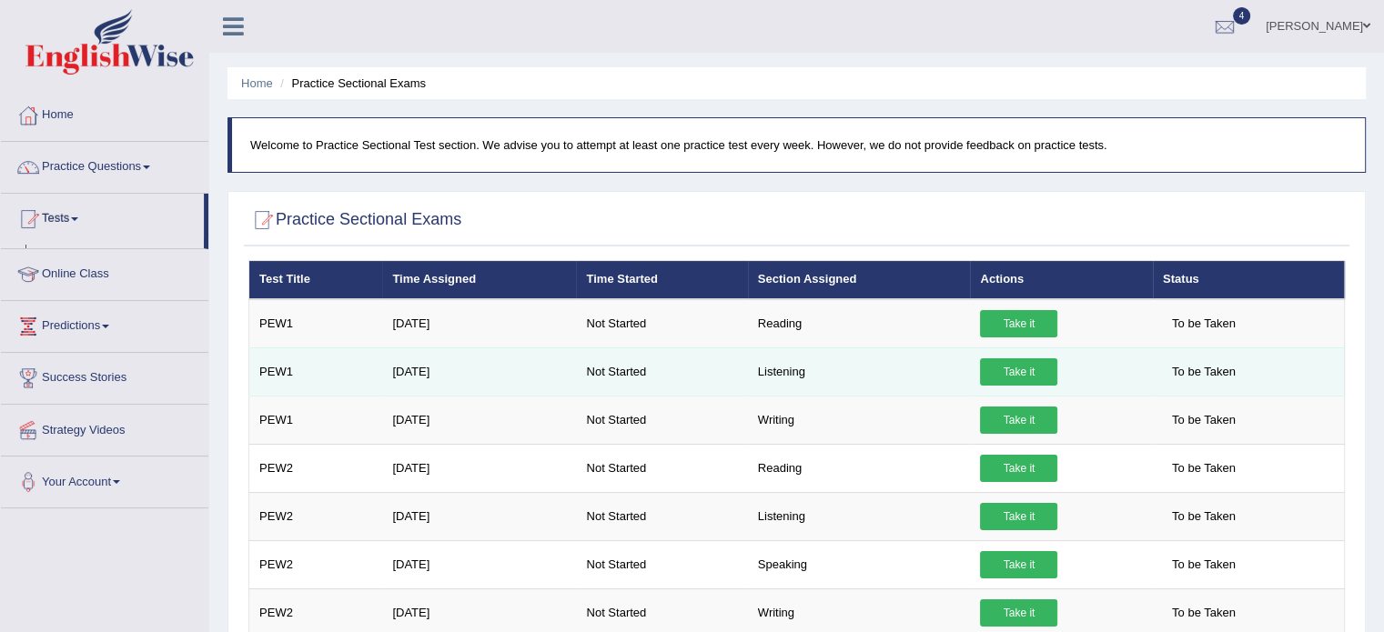
click at [1000, 369] on link "Take it" at bounding box center [1018, 371] width 77 height 27
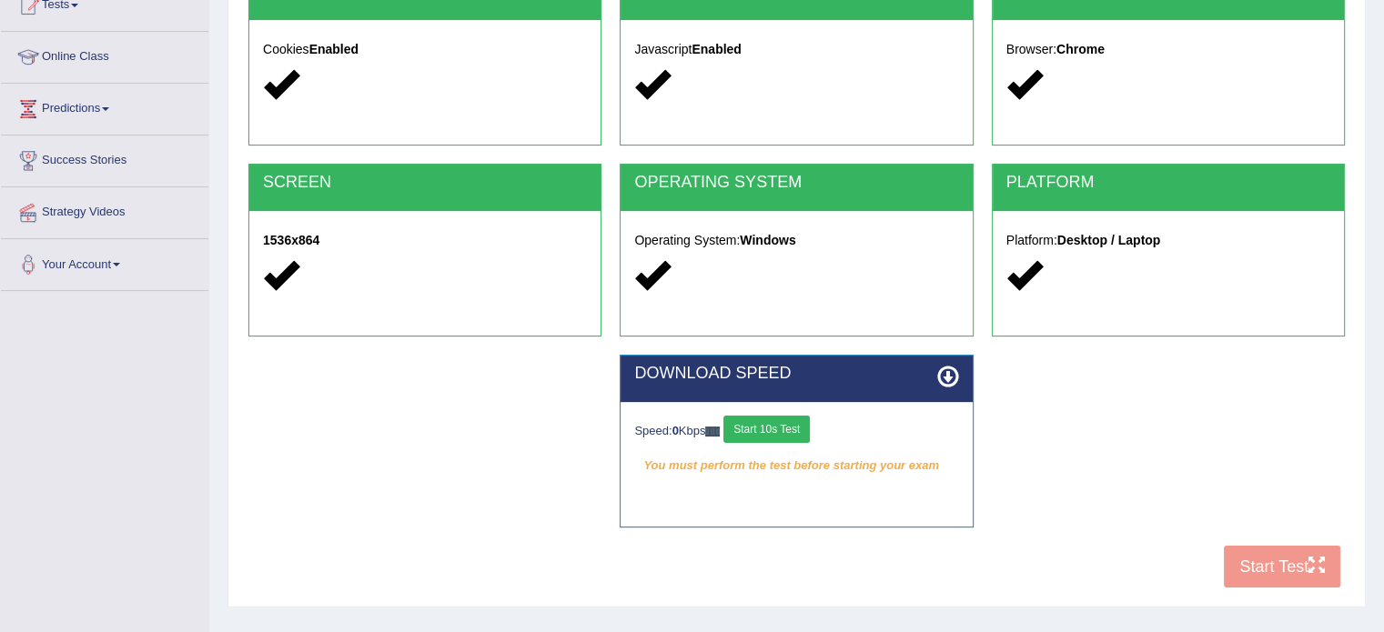
scroll to position [216, 0]
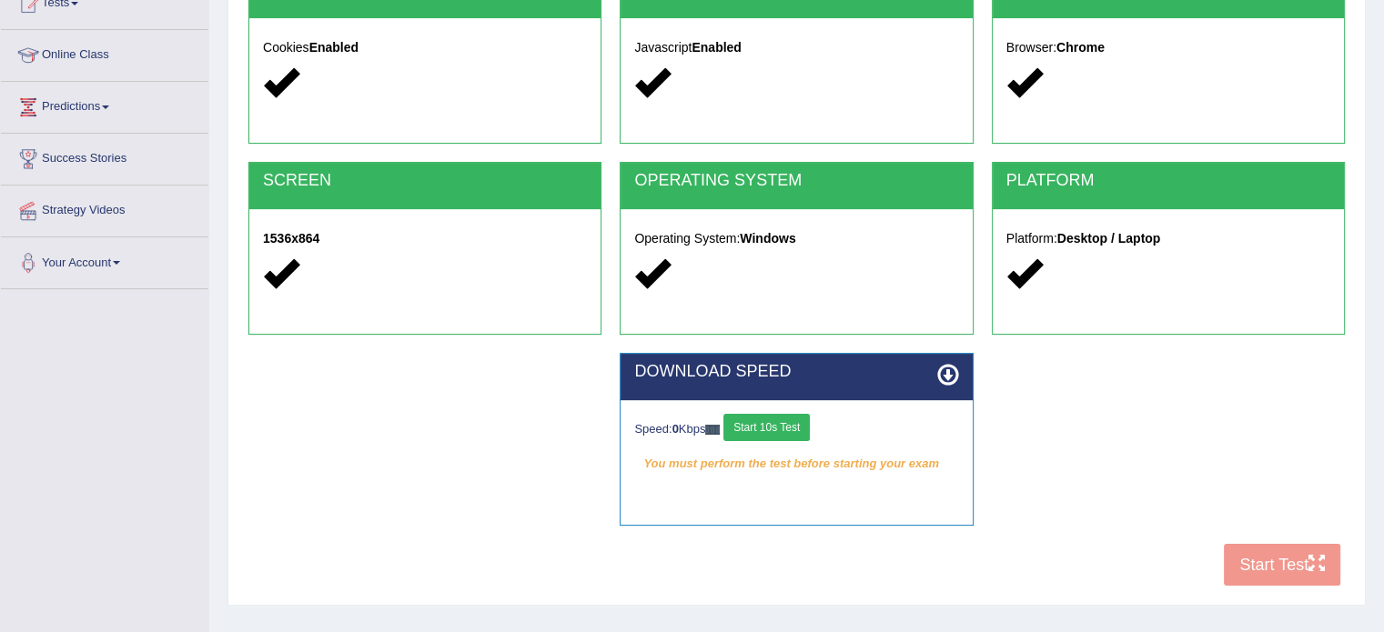
click at [786, 428] on button "Start 10s Test" at bounding box center [766, 427] width 86 height 27
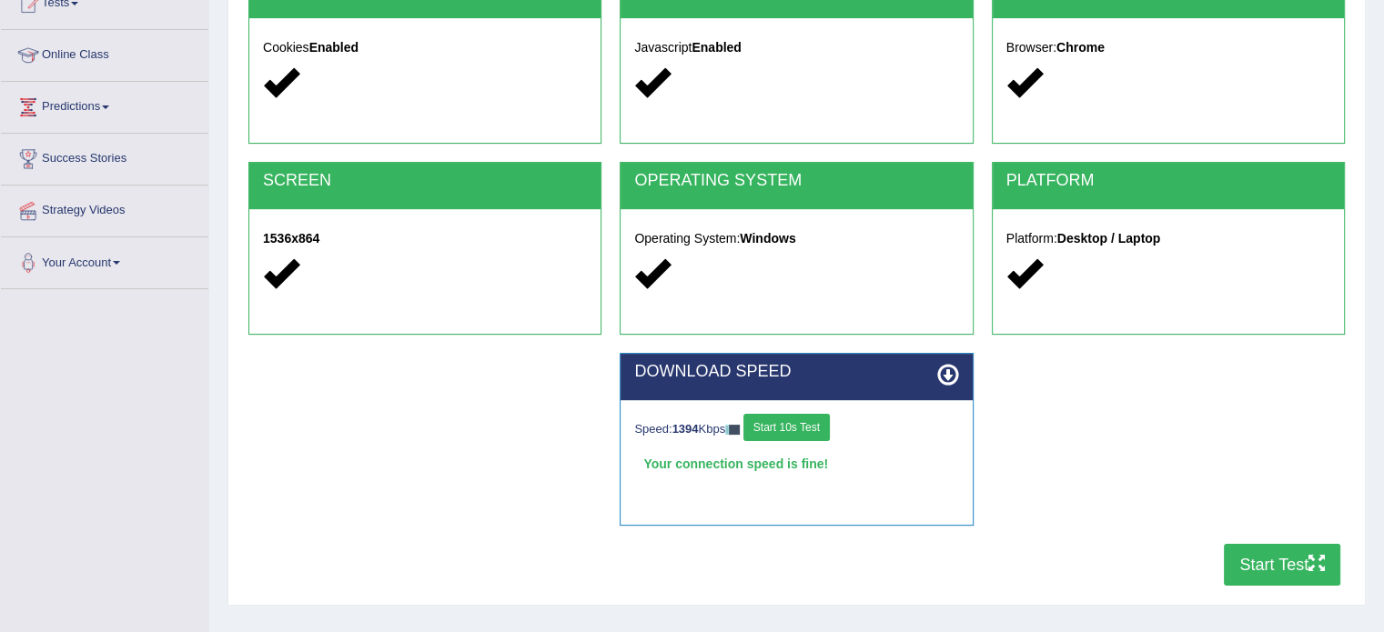
click at [1281, 556] on button "Start Test" at bounding box center [1282, 565] width 116 height 42
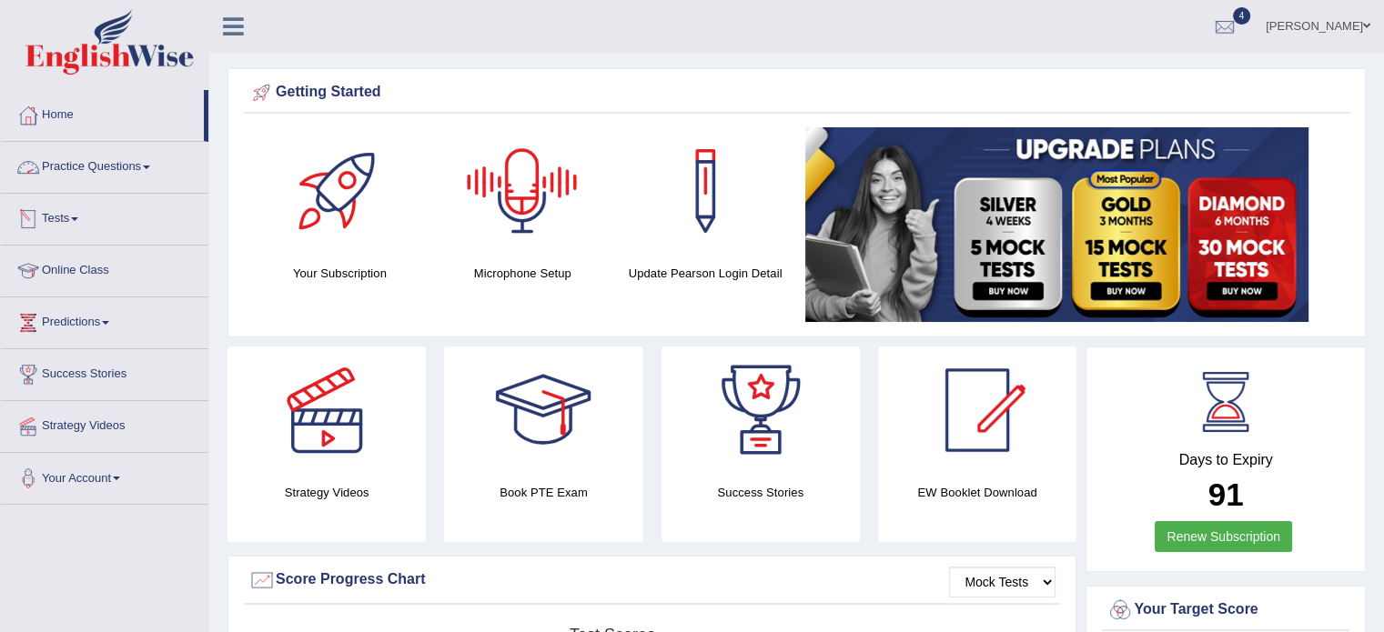
click at [121, 170] on link "Practice Questions" at bounding box center [104, 164] width 207 height 45
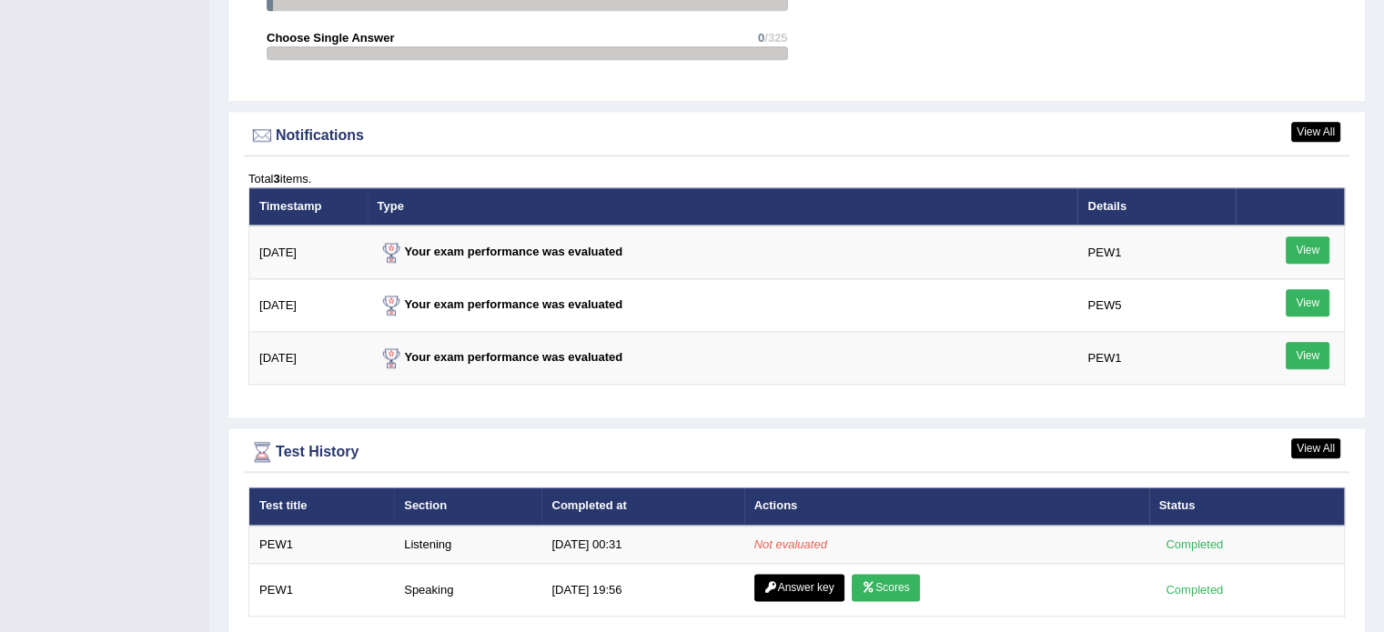
scroll to position [2180, 0]
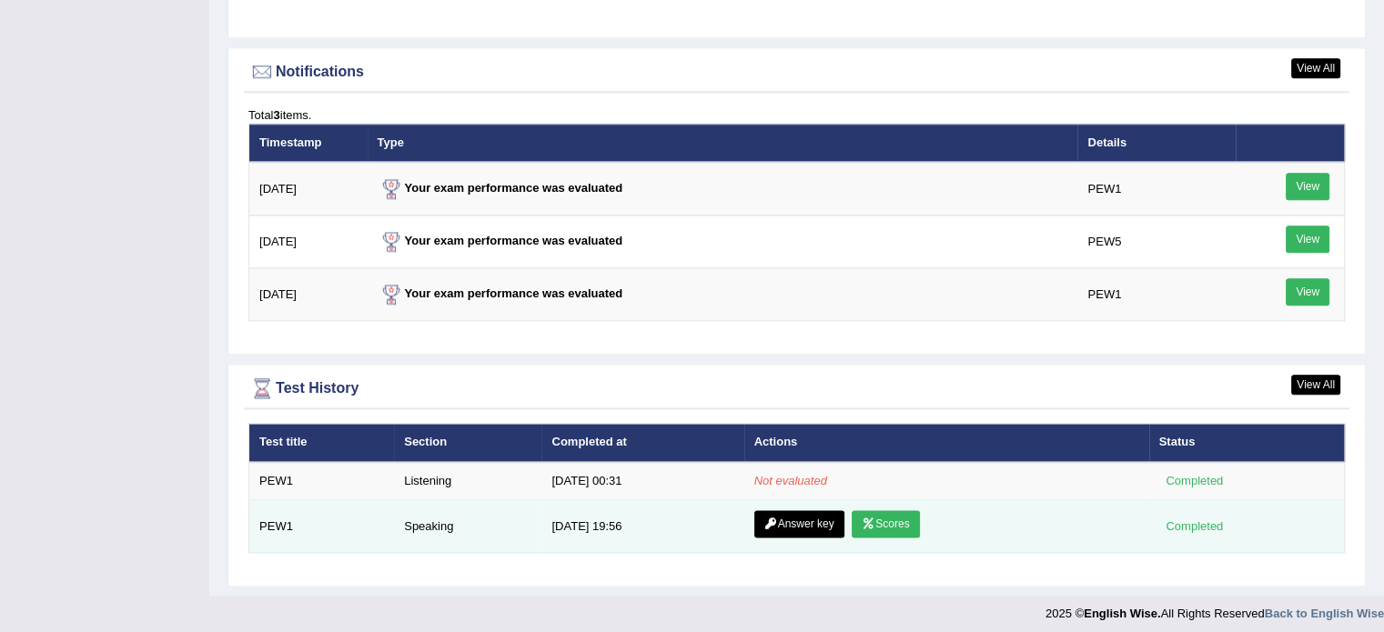
click at [891, 500] on td "Answer key Scores" at bounding box center [946, 526] width 405 height 53
click at [890, 510] on link "Scores" at bounding box center [885, 523] width 67 height 27
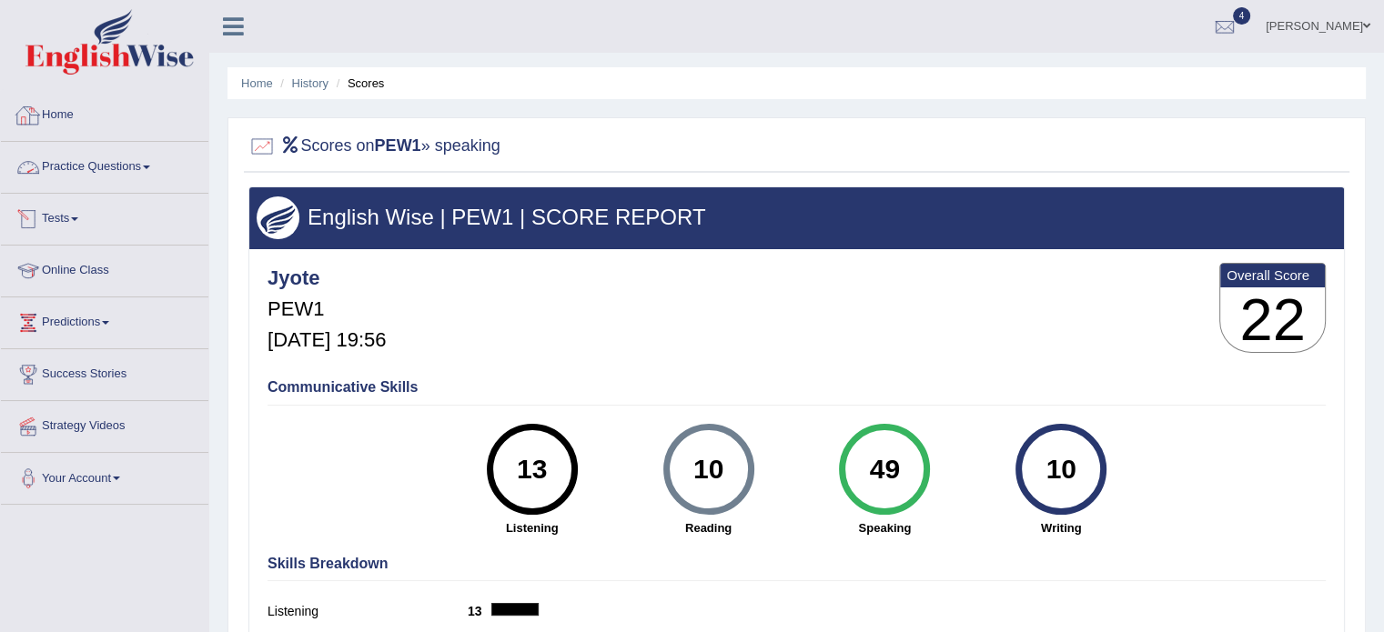
click at [54, 124] on link "Home" at bounding box center [104, 112] width 207 height 45
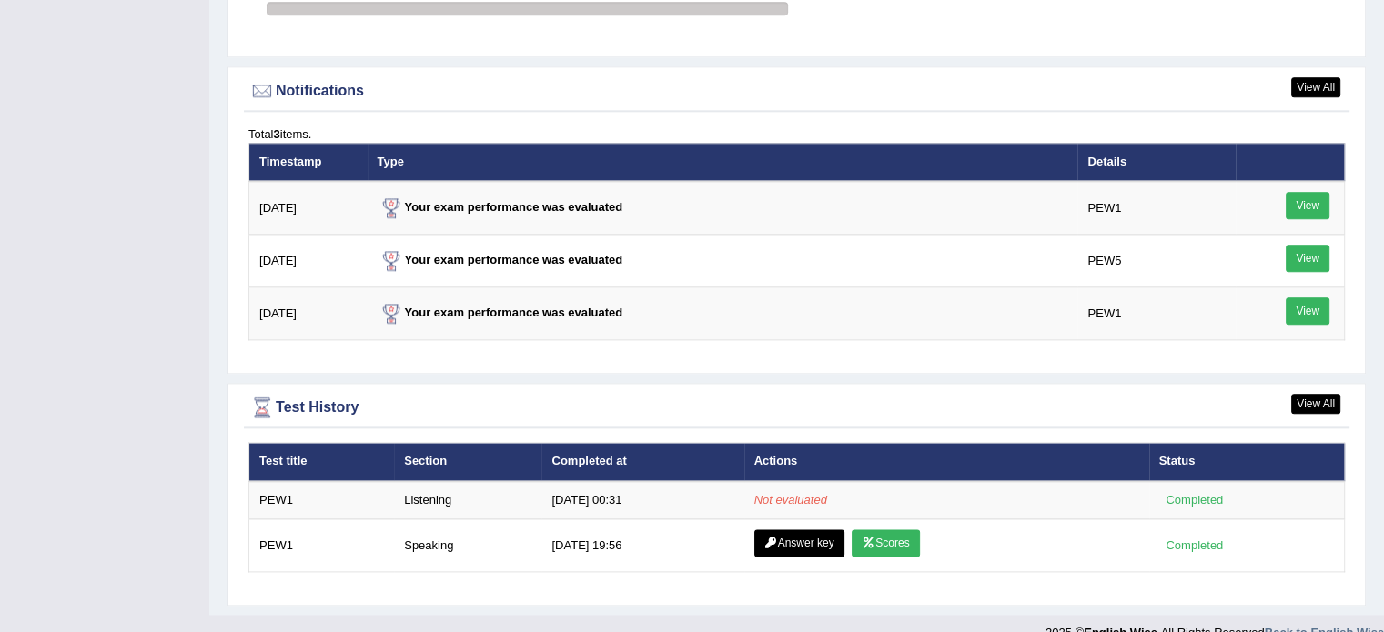
scroll to position [2180, 0]
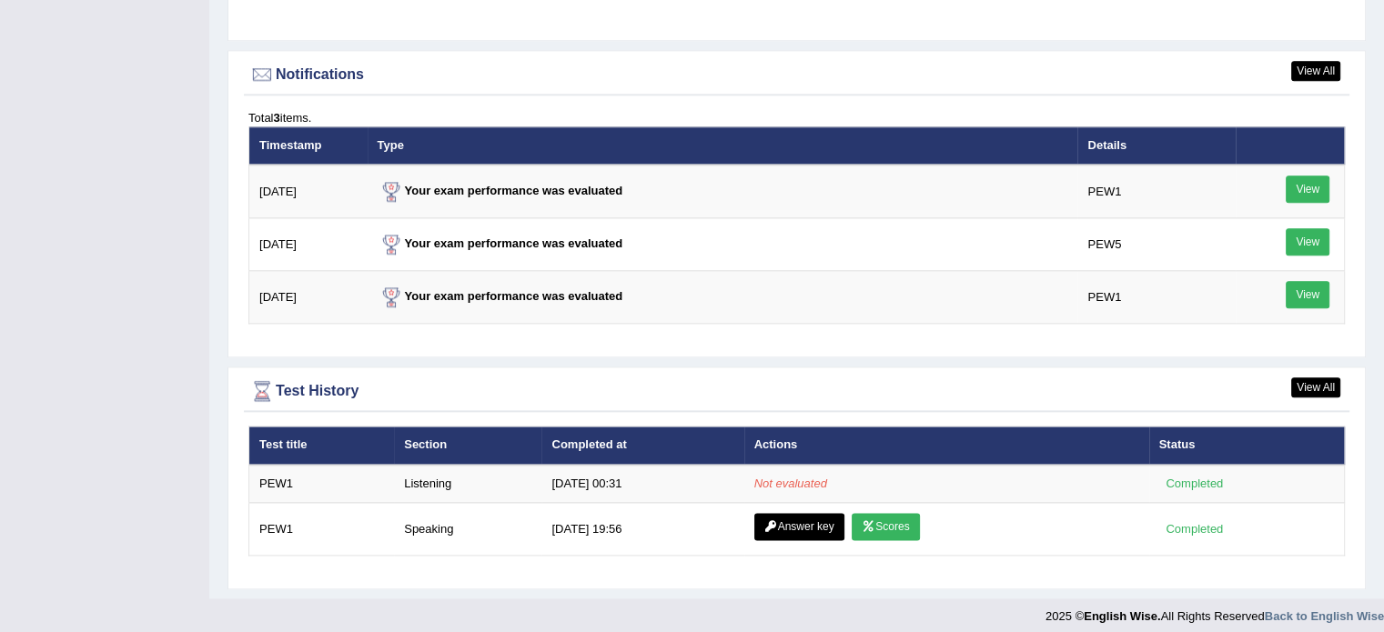
scroll to position [2180, 0]
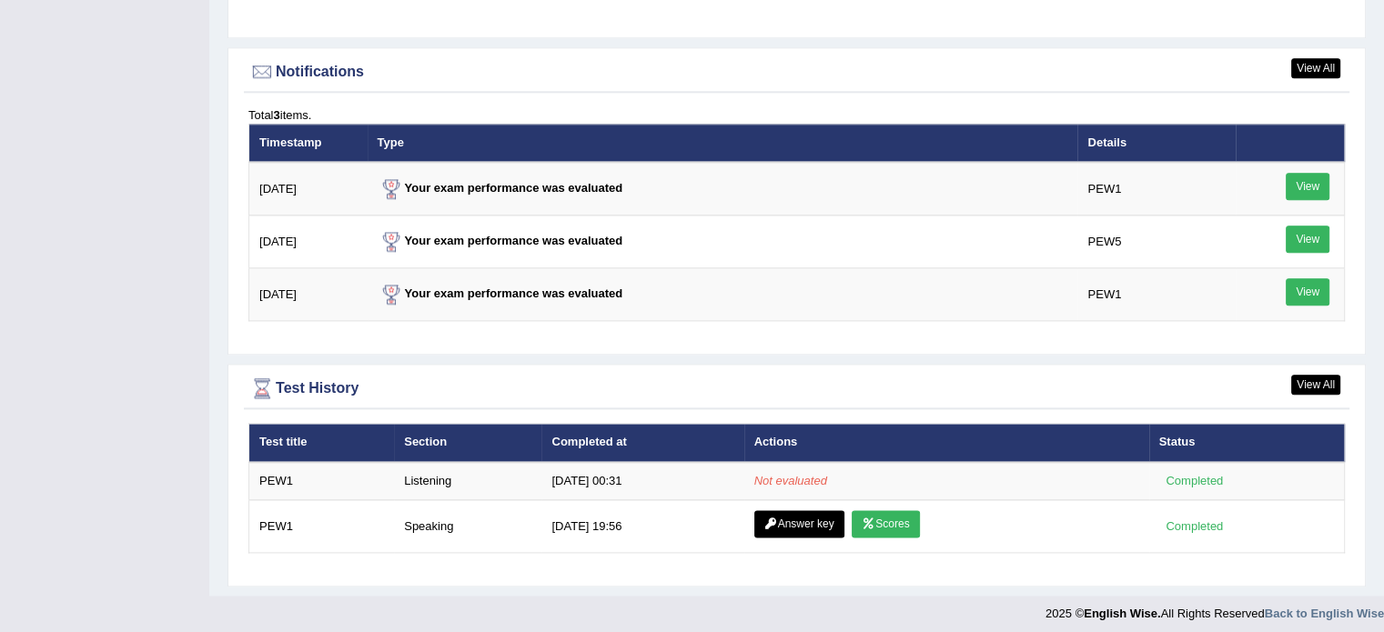
scroll to position [2180, 0]
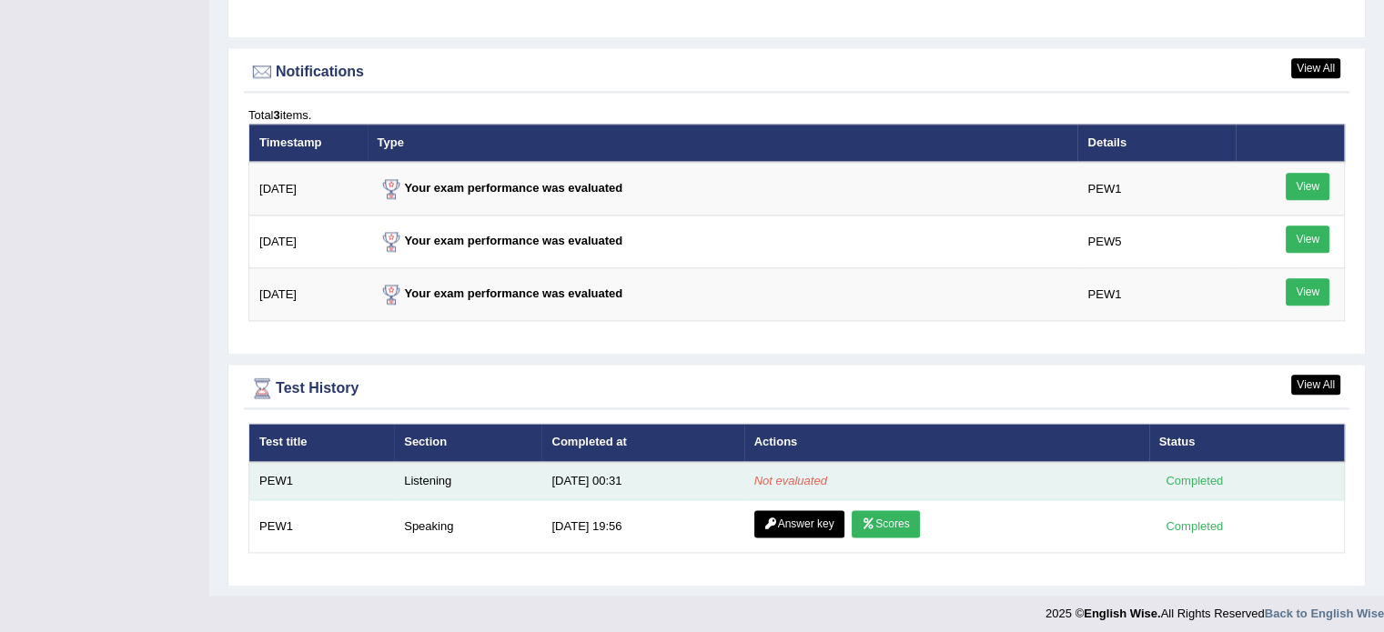
click at [280, 472] on td "PEW1" at bounding box center [322, 481] width 146 height 38
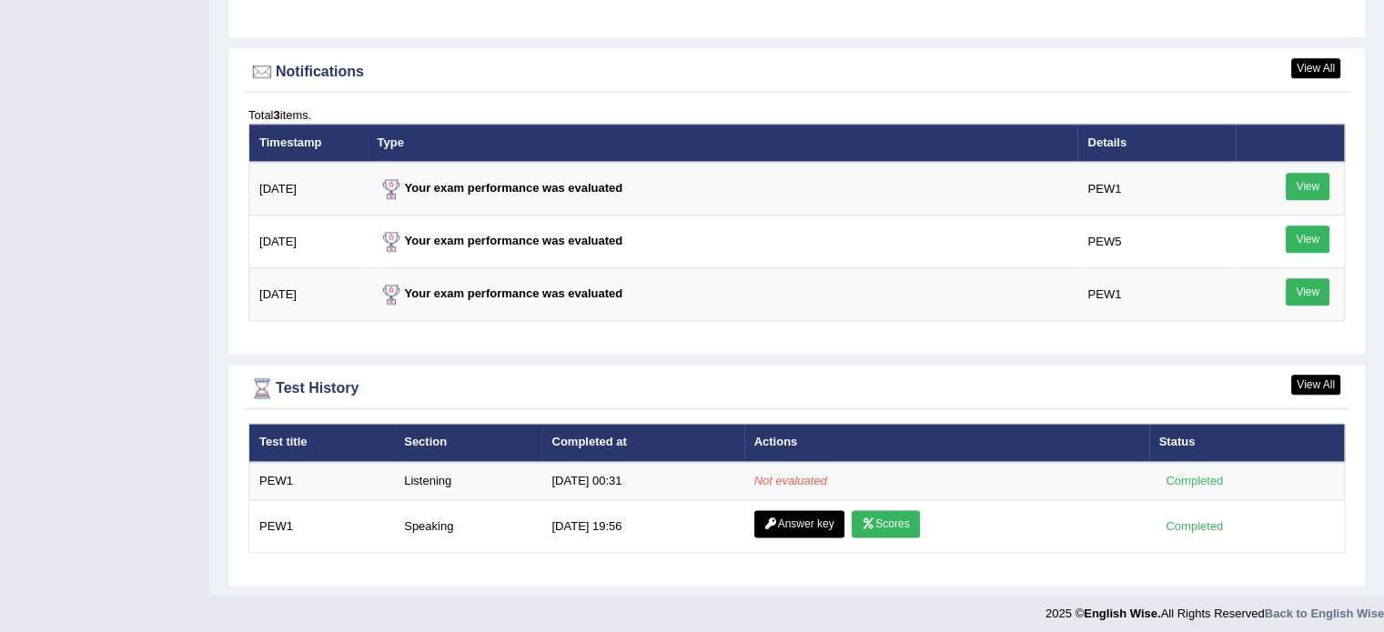
scroll to position [2180, 0]
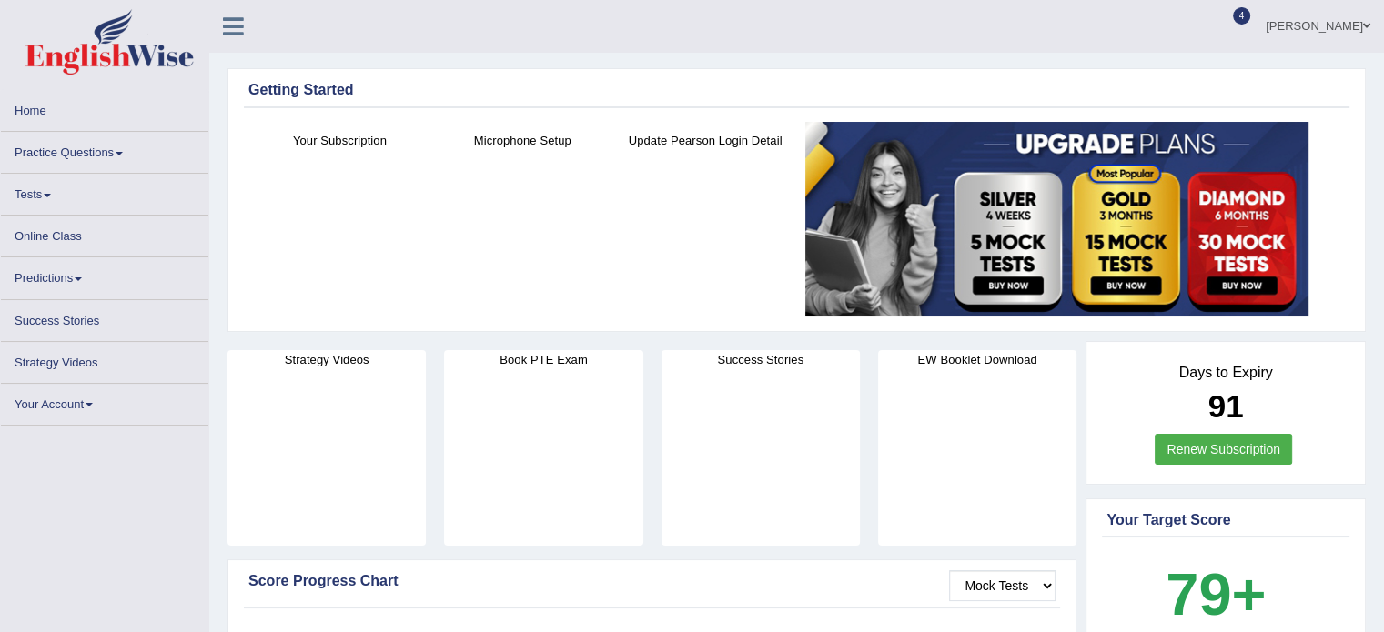
scroll to position [2180, 0]
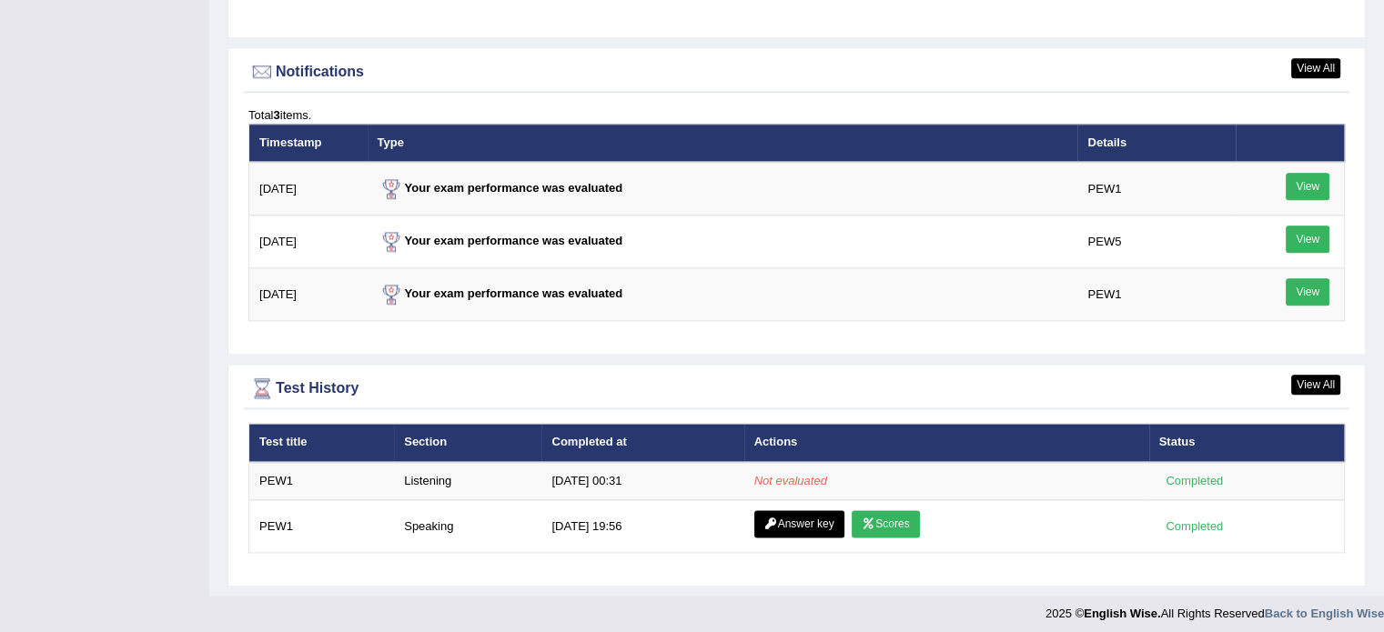
scroll to position [2180, 0]
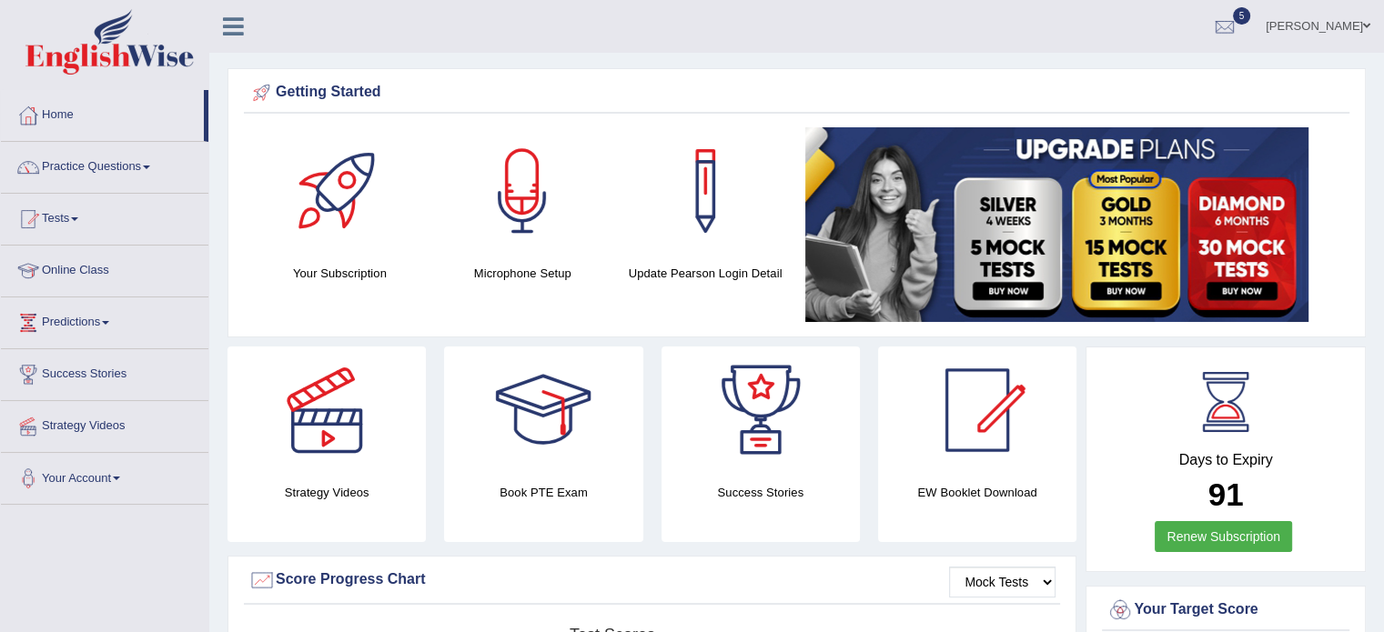
scroll to position [2180, 0]
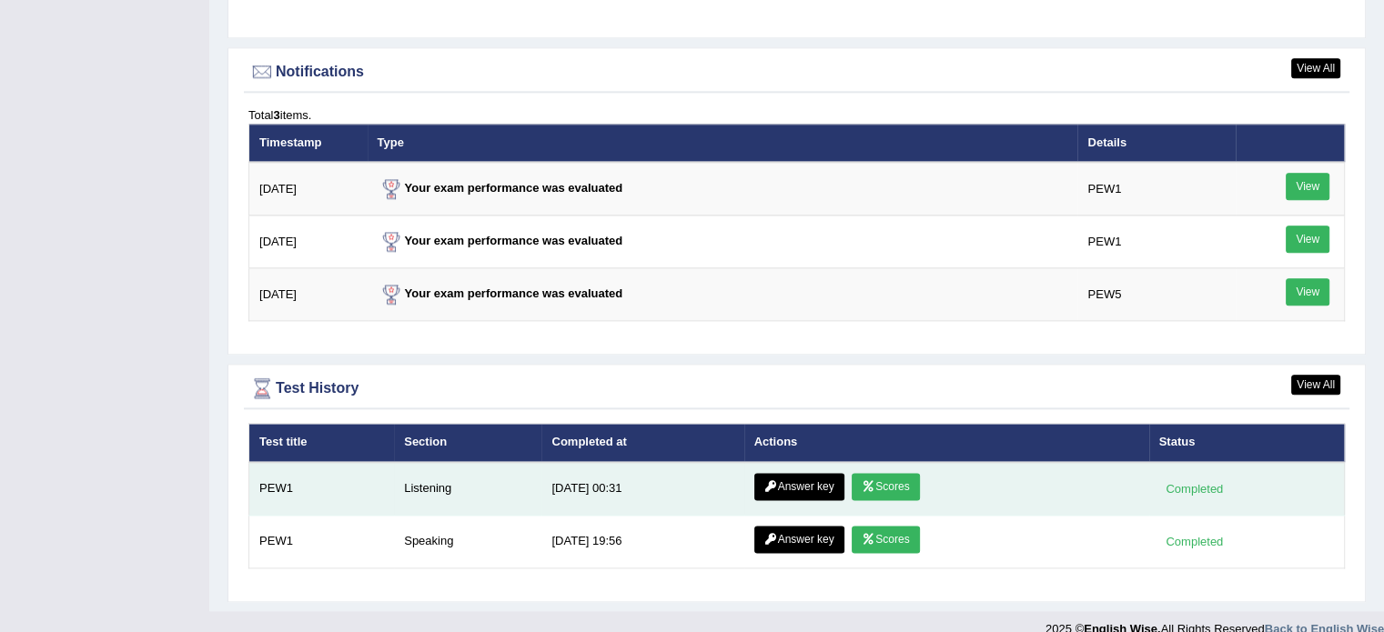
click at [852, 473] on link "Scores" at bounding box center [885, 486] width 67 height 27
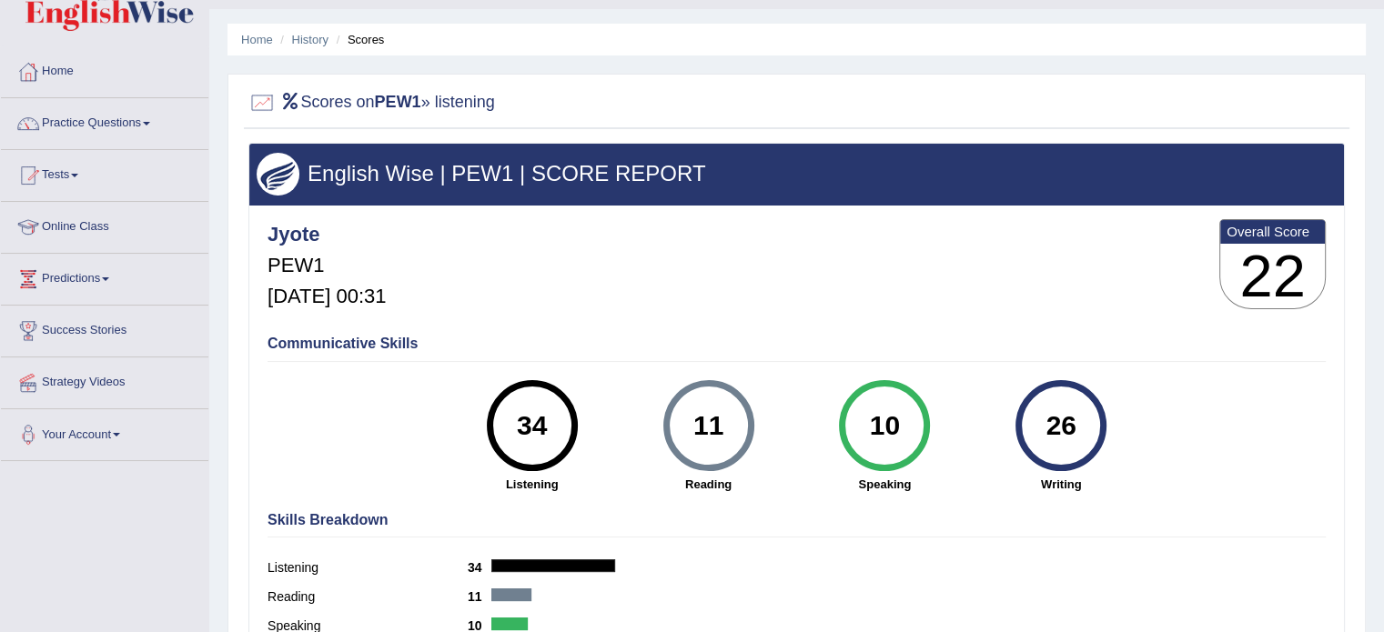
scroll to position [40, 0]
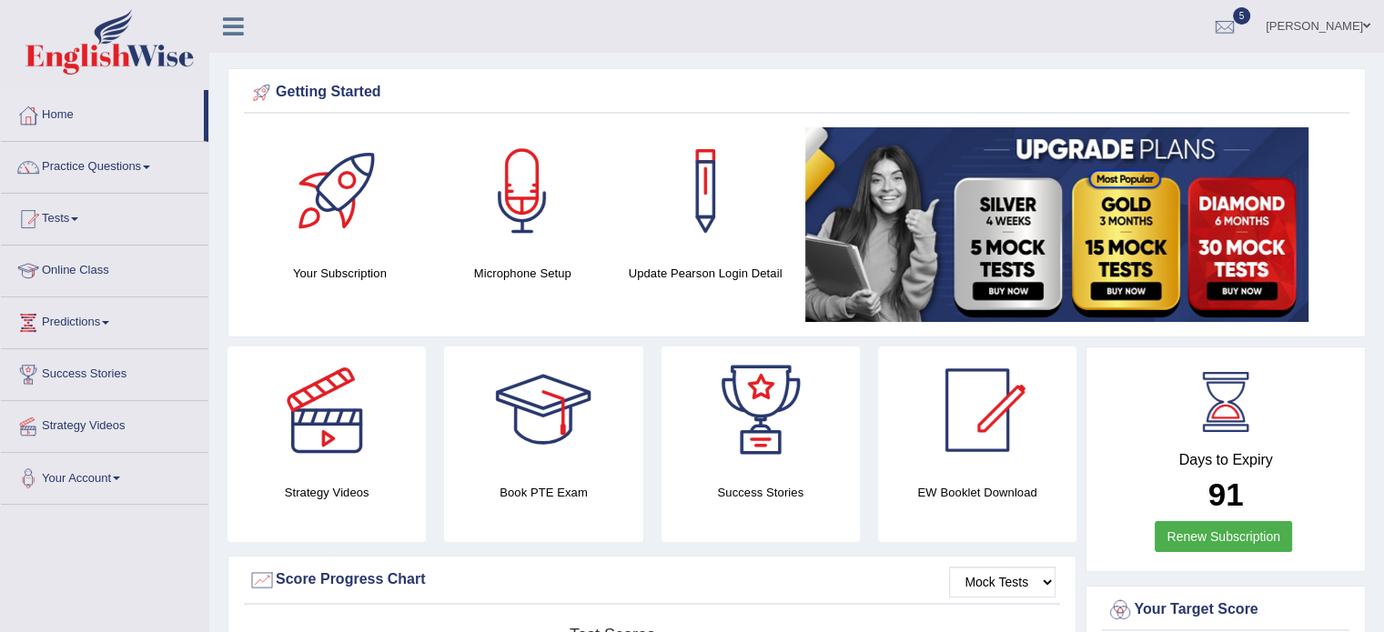
scroll to position [2180, 0]
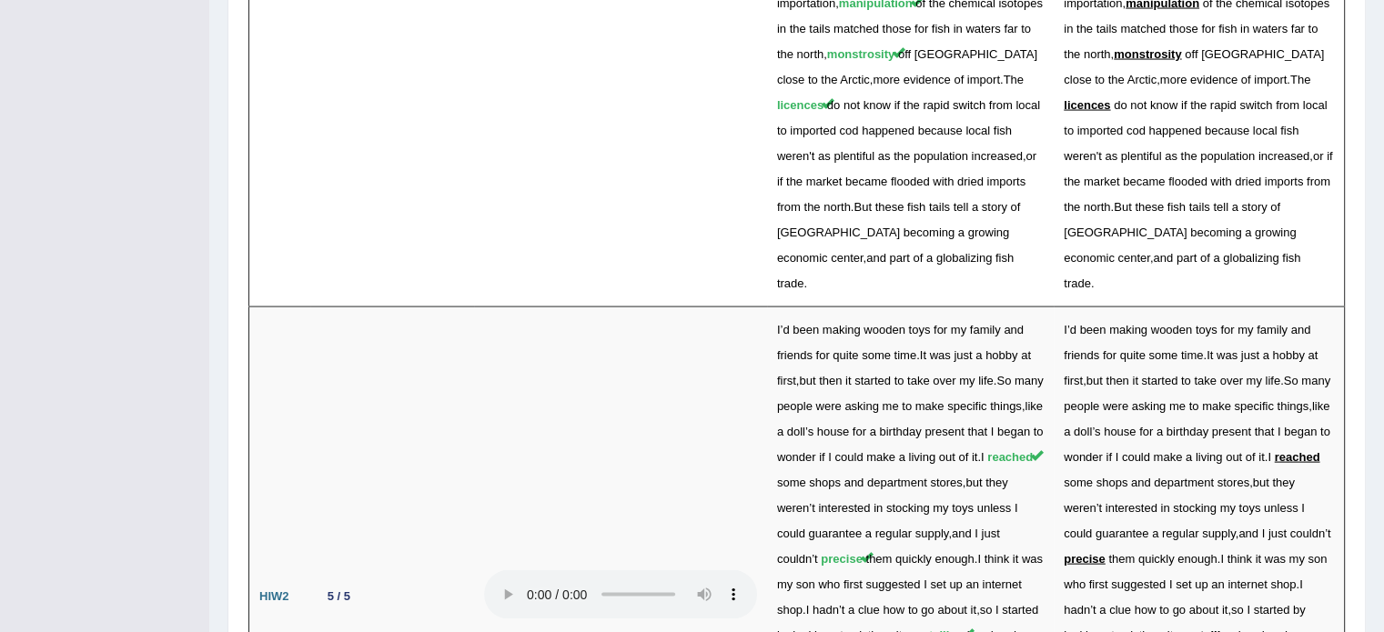
scroll to position [3662, 0]
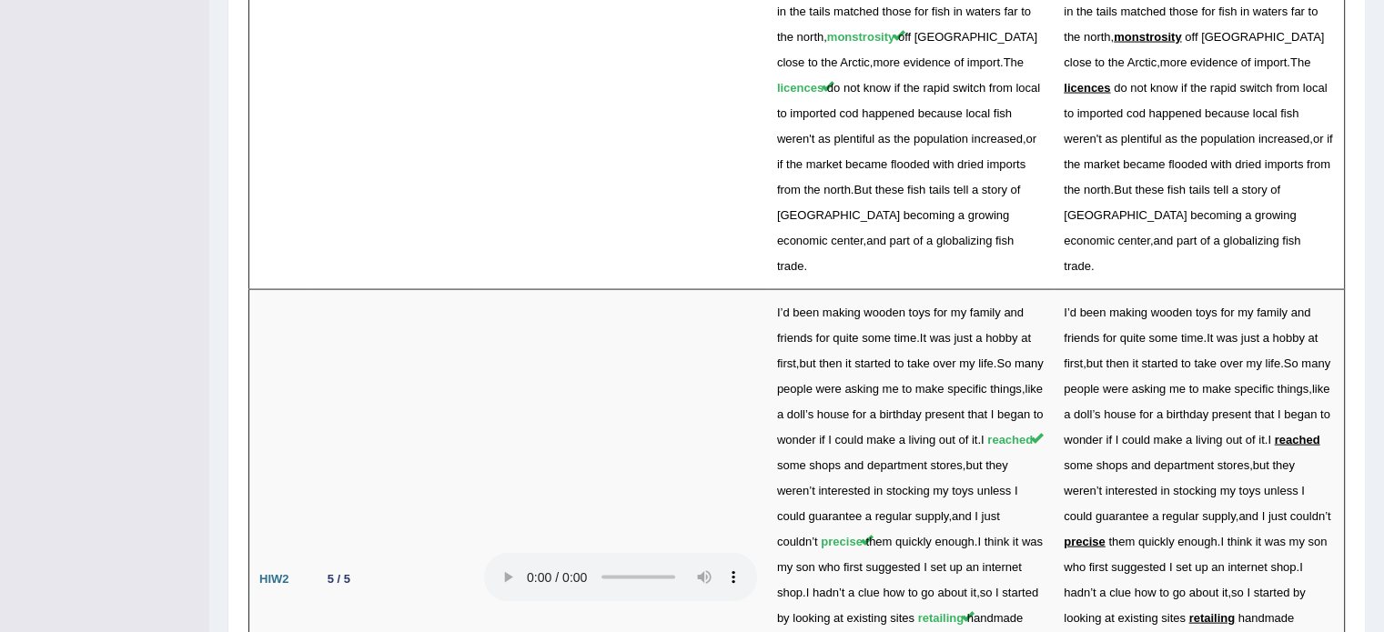
drag, startPoint x: 1396, startPoint y: 77, endPoint x: 1396, endPoint y: 542, distance: 464.9
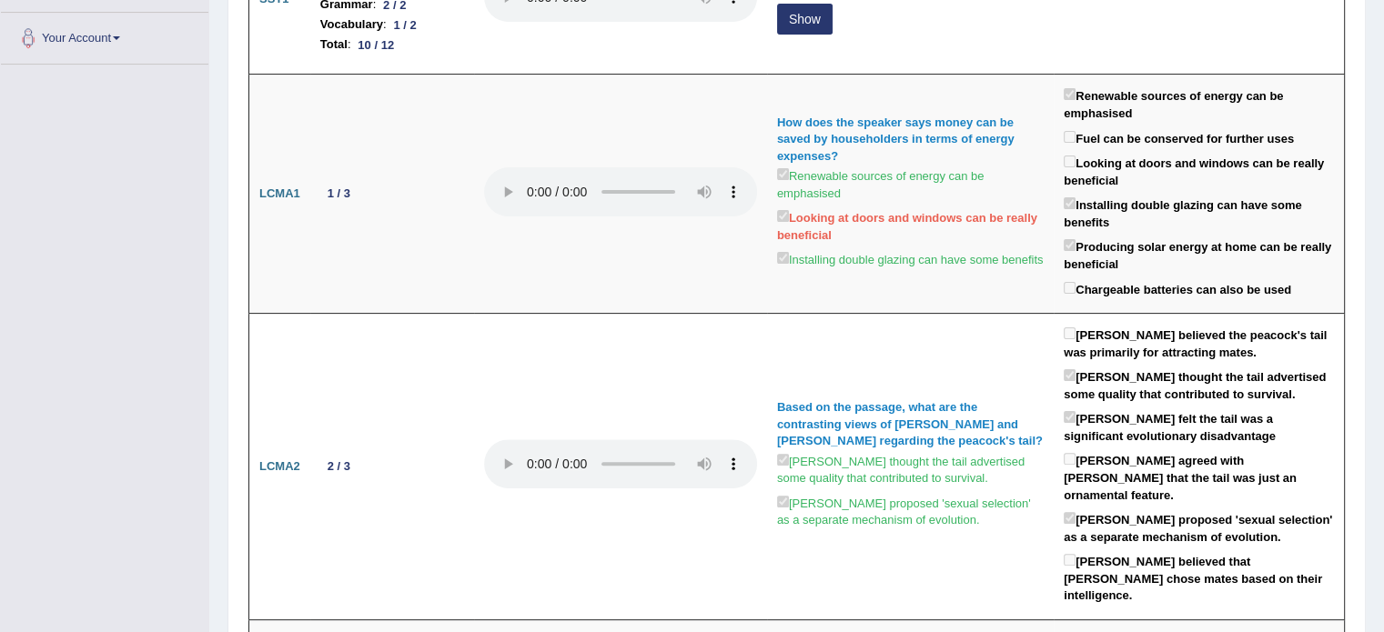
scroll to position [0, 0]
